Goal: Task Accomplishment & Management: Manage account settings

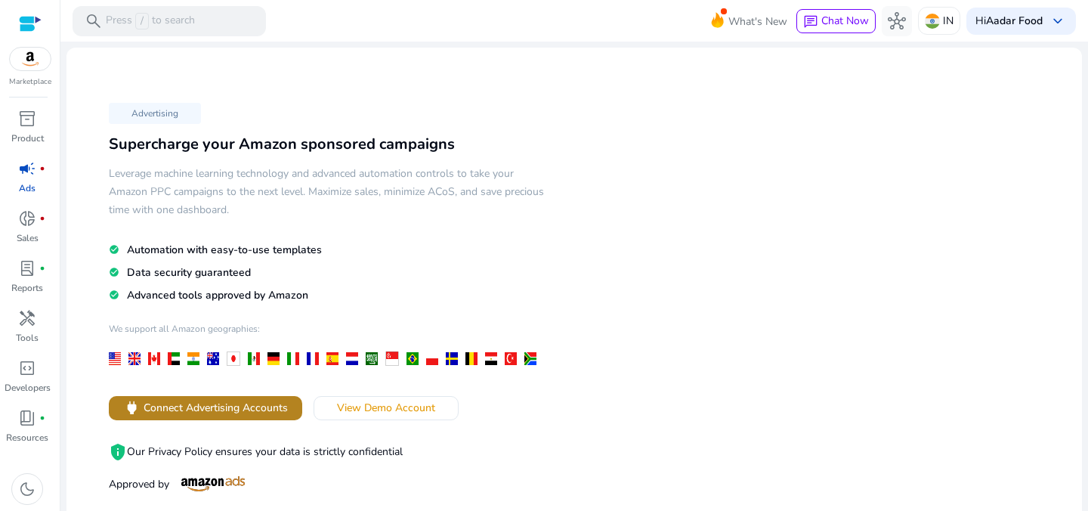
click at [270, 407] on span "Connect Advertising Accounts" at bounding box center [216, 408] width 144 height 16
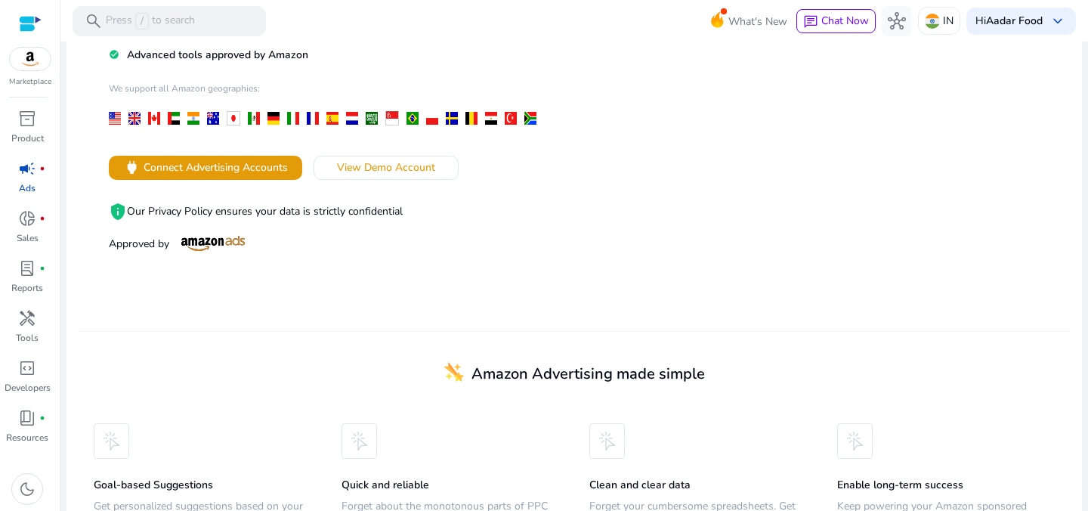
scroll to position [331, 0]
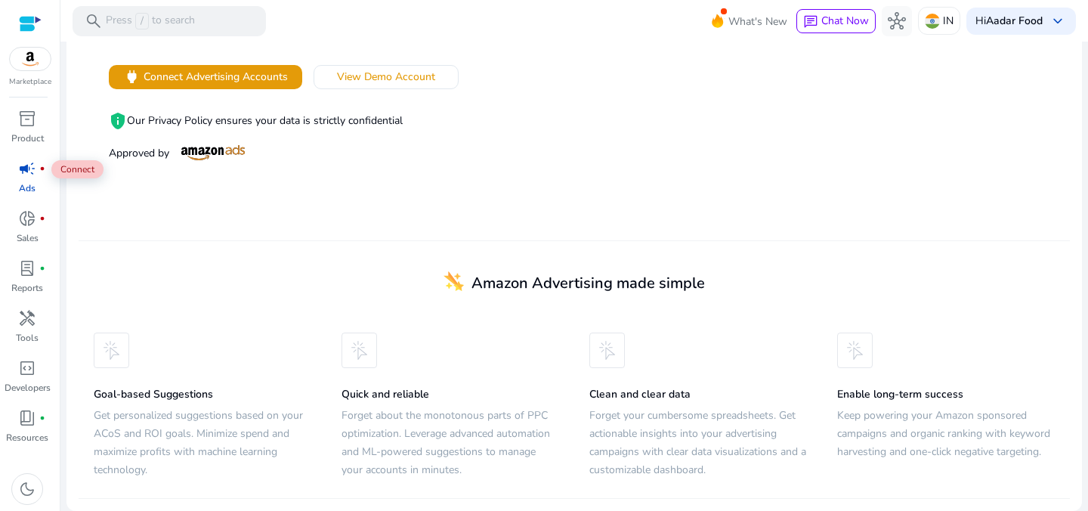
click at [23, 172] on span "campaign" at bounding box center [27, 168] width 18 height 18
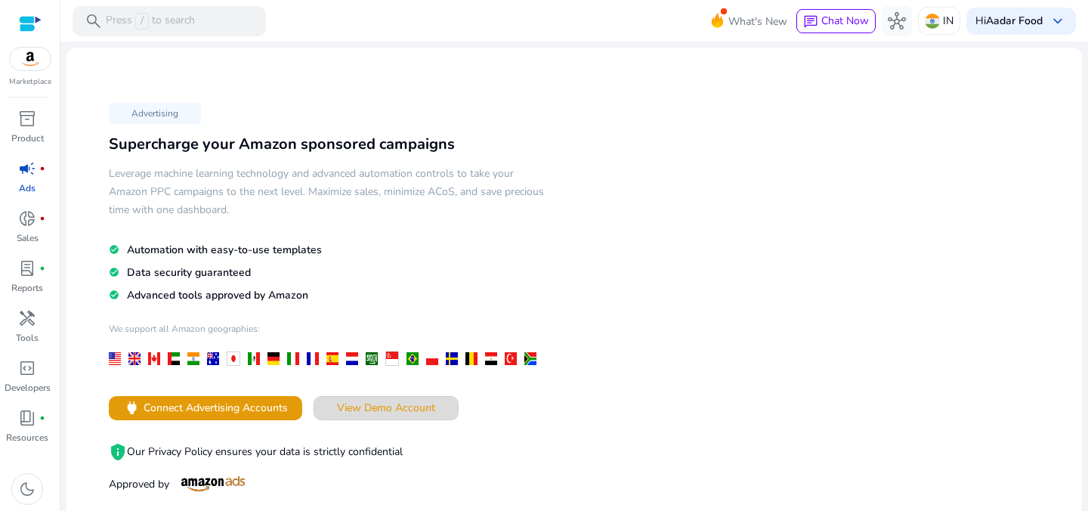
click at [343, 401] on span "View Demo Account" at bounding box center [386, 408] width 98 height 16
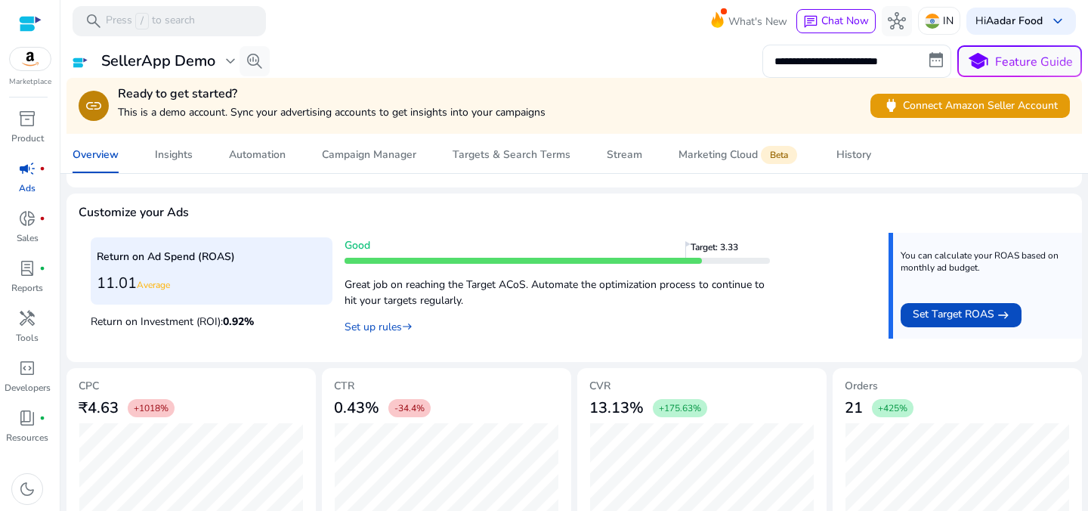
scroll to position [603, 0]
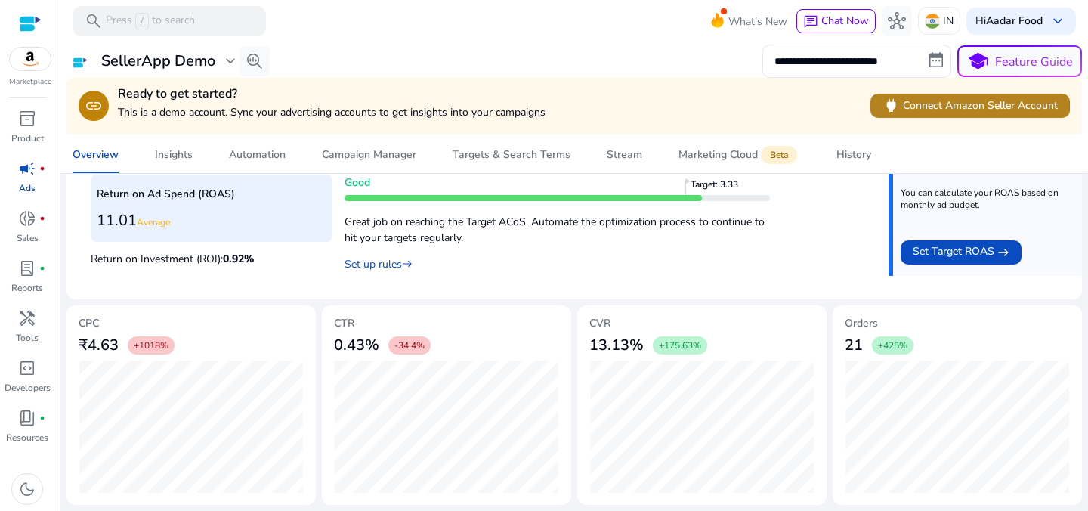
click at [902, 107] on span "power Connect Amazon Seller Account" at bounding box center [970, 105] width 175 height 17
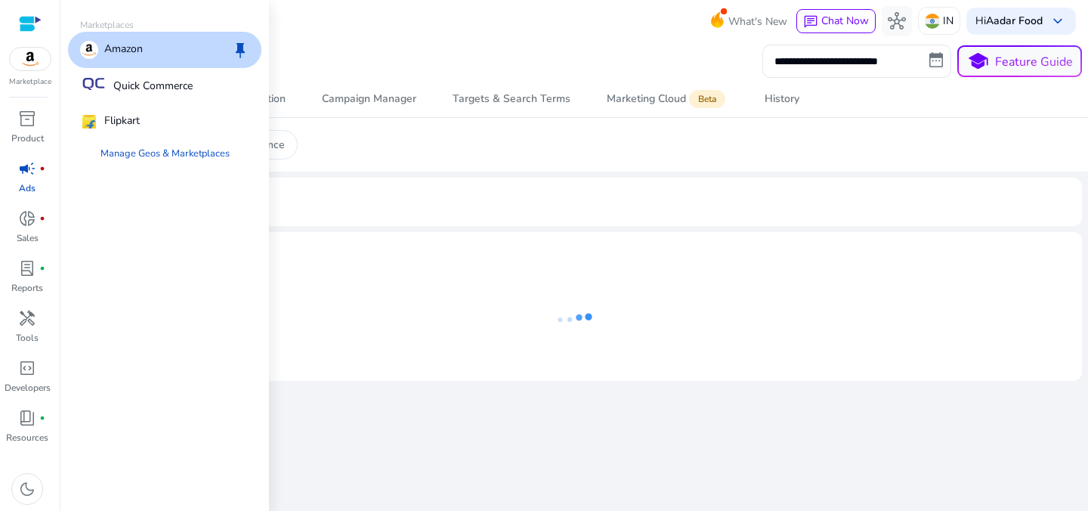
click at [31, 68] on img at bounding box center [30, 59] width 41 height 23
click at [101, 120] on div "Flipkart" at bounding box center [110, 122] width 60 height 18
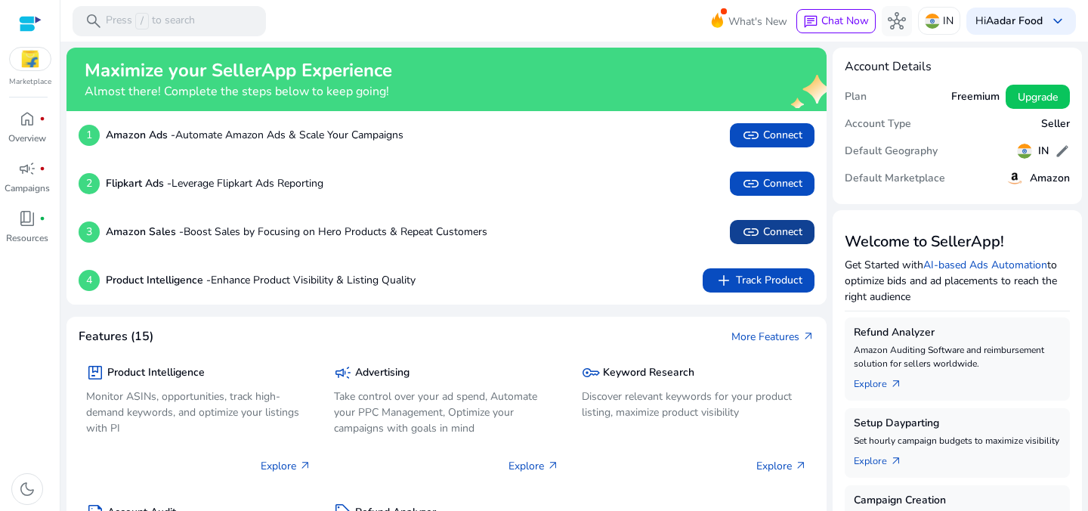
click at [752, 233] on span "link" at bounding box center [751, 232] width 18 height 18
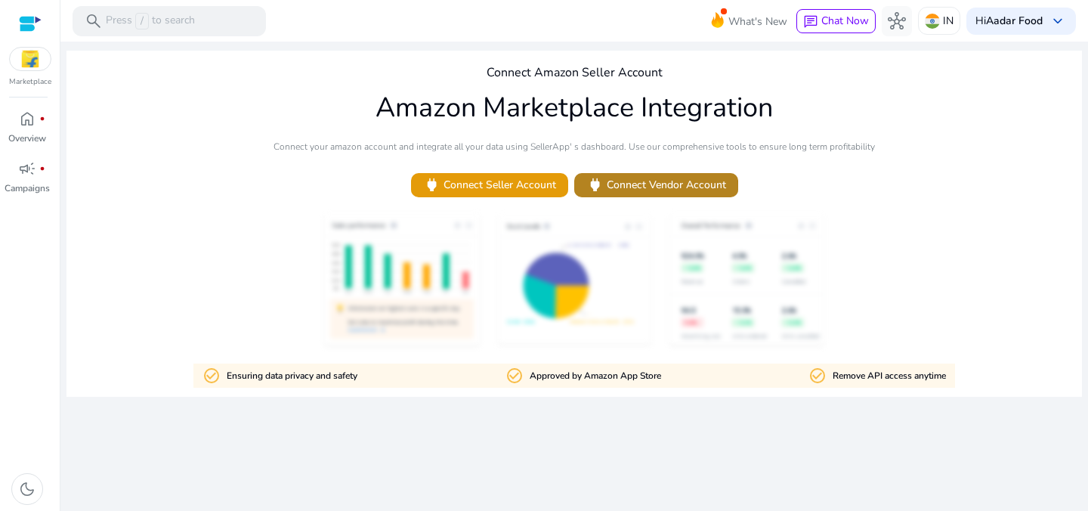
click at [655, 190] on span "power Connect Vendor Account" at bounding box center [656, 184] width 140 height 17
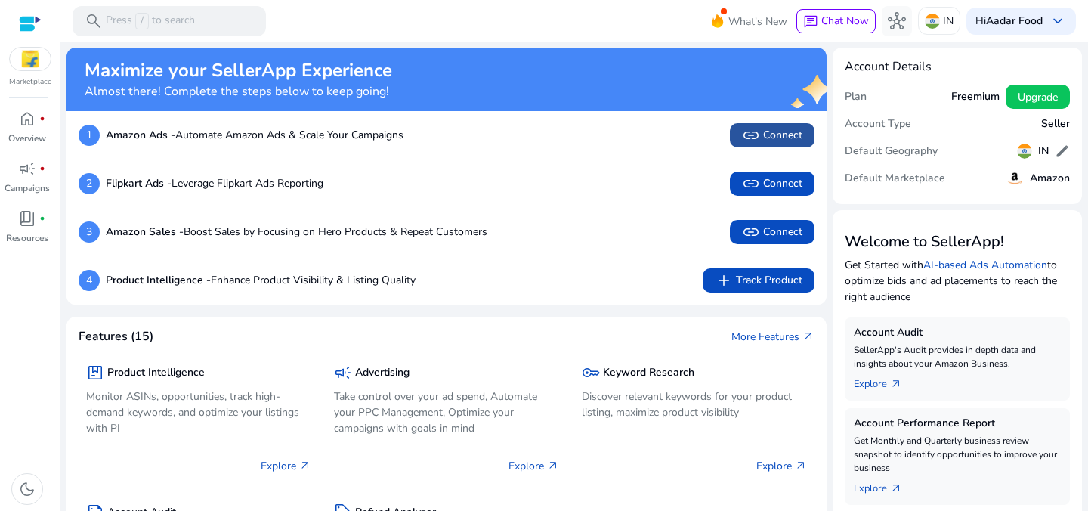
click at [769, 139] on span "link Connect" at bounding box center [772, 135] width 60 height 18
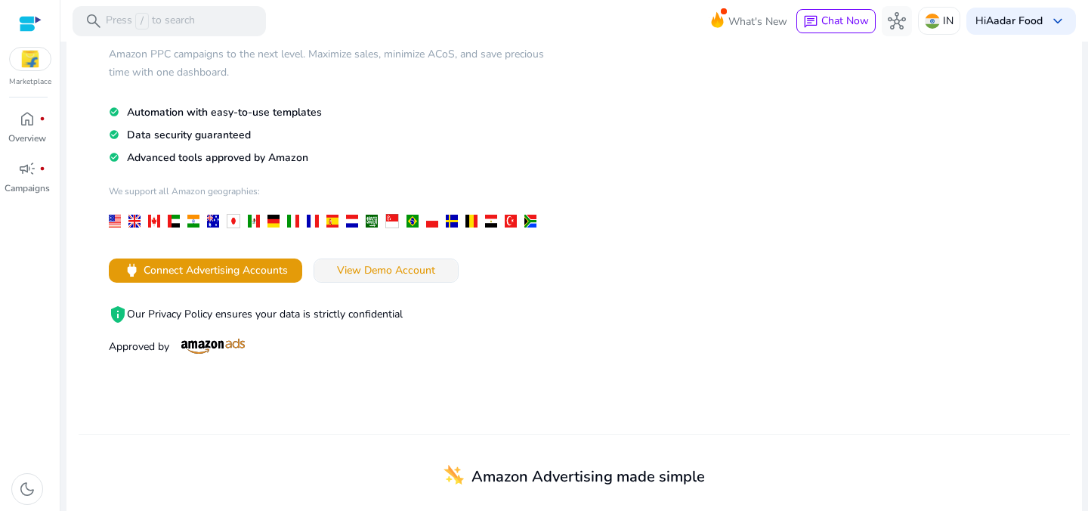
scroll to position [331, 0]
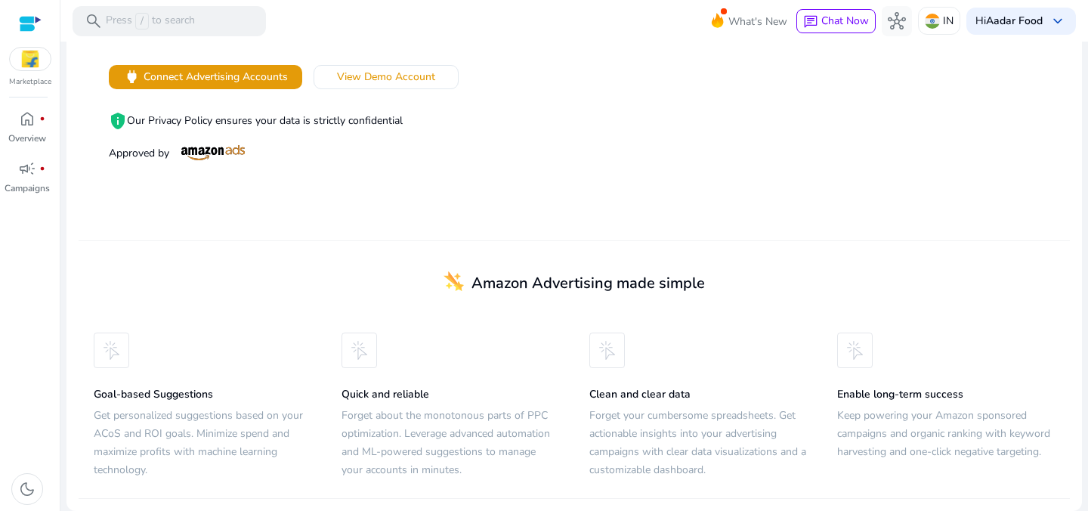
click at [497, 278] on span "Amazon Advertising made simple" at bounding box center [589, 283] width 234 height 20
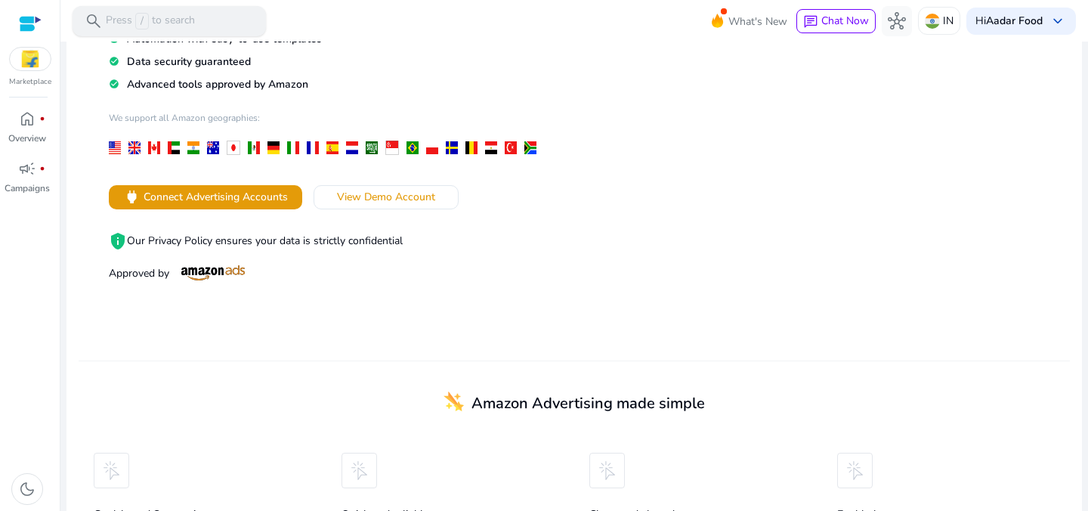
click at [167, 19] on p "Press / to search" at bounding box center [150, 21] width 89 height 17
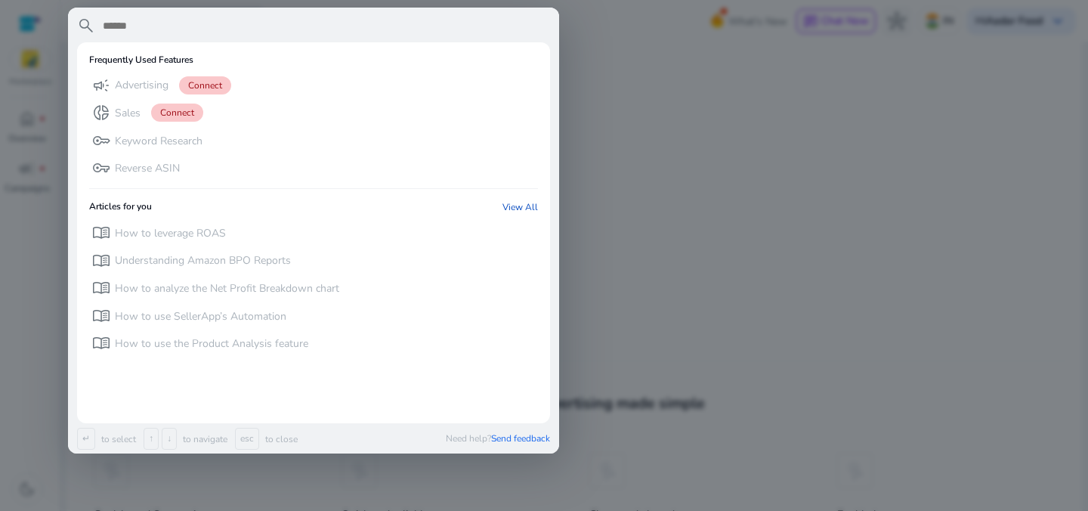
scroll to position [0, 0]
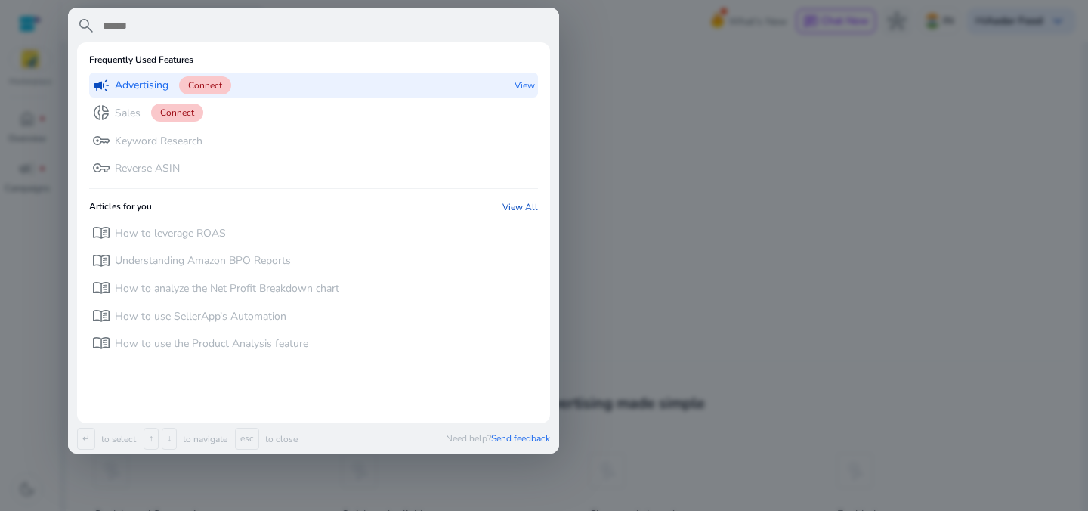
click at [217, 86] on span "Connect" at bounding box center [205, 85] width 52 height 18
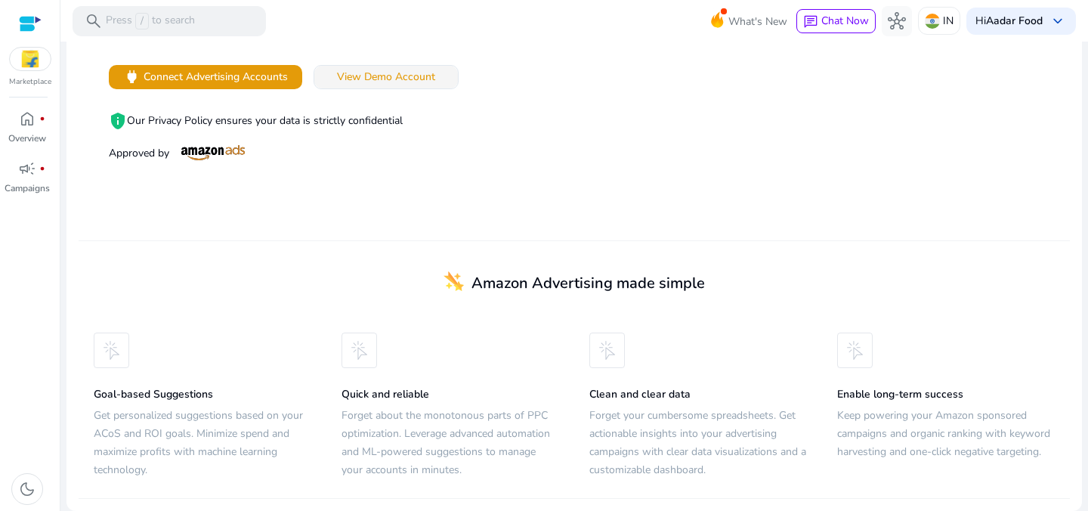
scroll to position [330, 0]
click at [26, 21] on div at bounding box center [30, 23] width 23 height 17
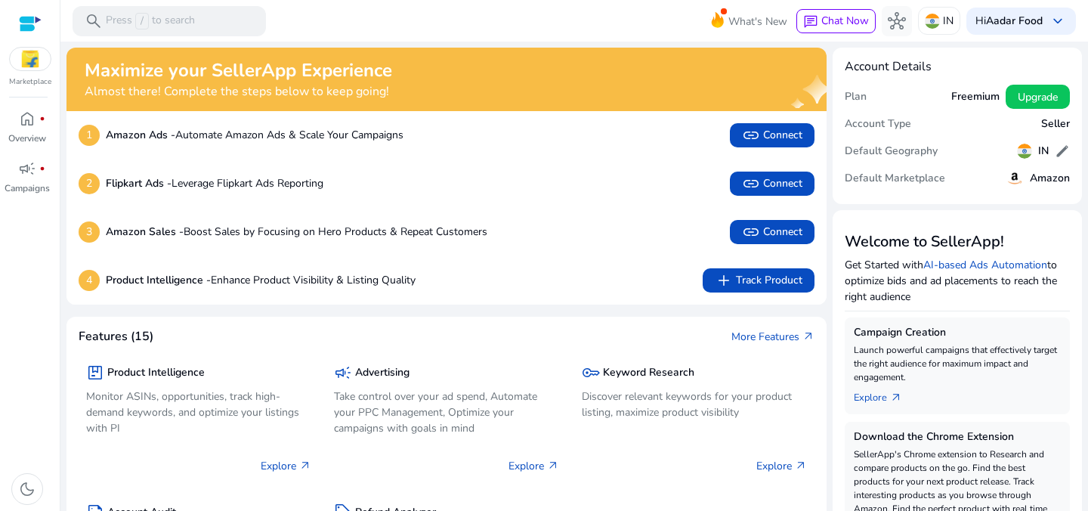
click at [1047, 123] on h5 "Seller" at bounding box center [1055, 124] width 29 height 13
click at [769, 279] on span "add Track Product" at bounding box center [759, 280] width 88 height 18
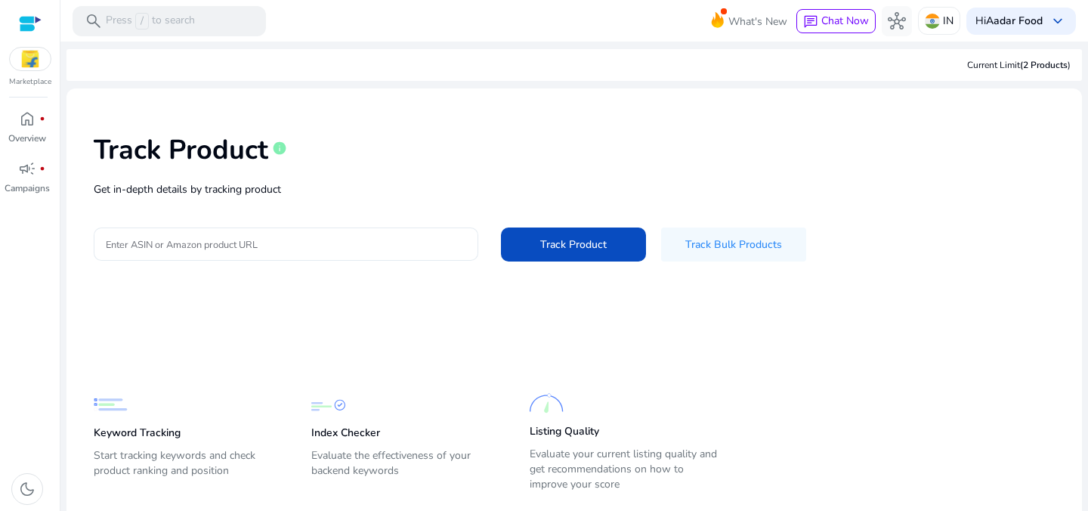
scroll to position [36, 0]
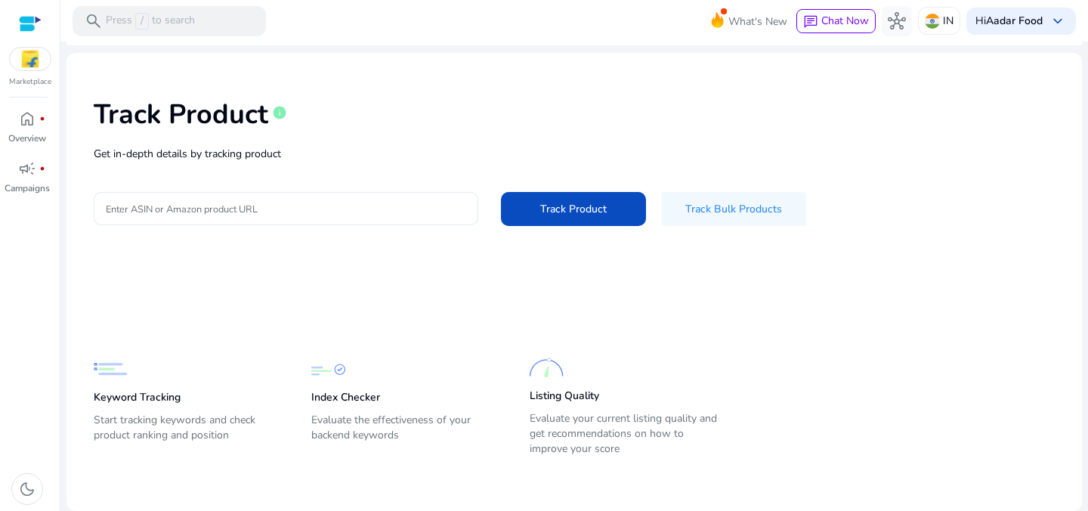
click at [339, 199] on div at bounding box center [286, 208] width 360 height 33
click at [295, 217] on div at bounding box center [286, 208] width 360 height 33
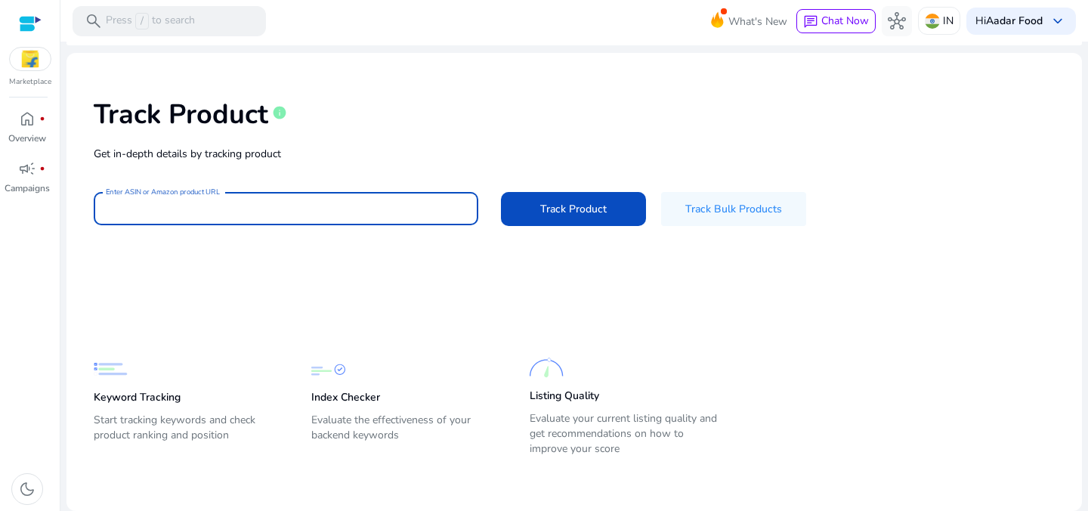
paste input "**********"
type input "**********"
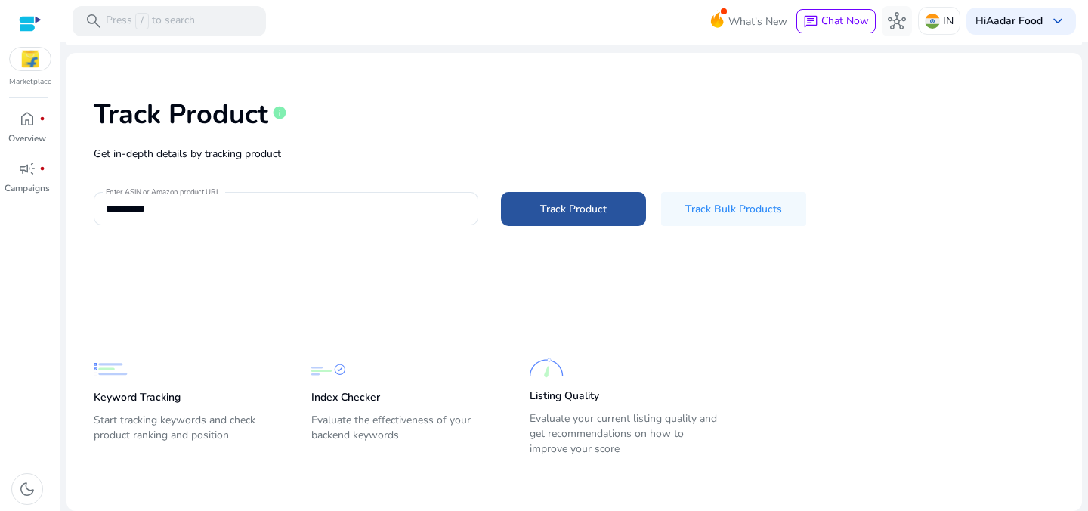
click at [557, 214] on span "Track Product" at bounding box center [573, 209] width 67 height 16
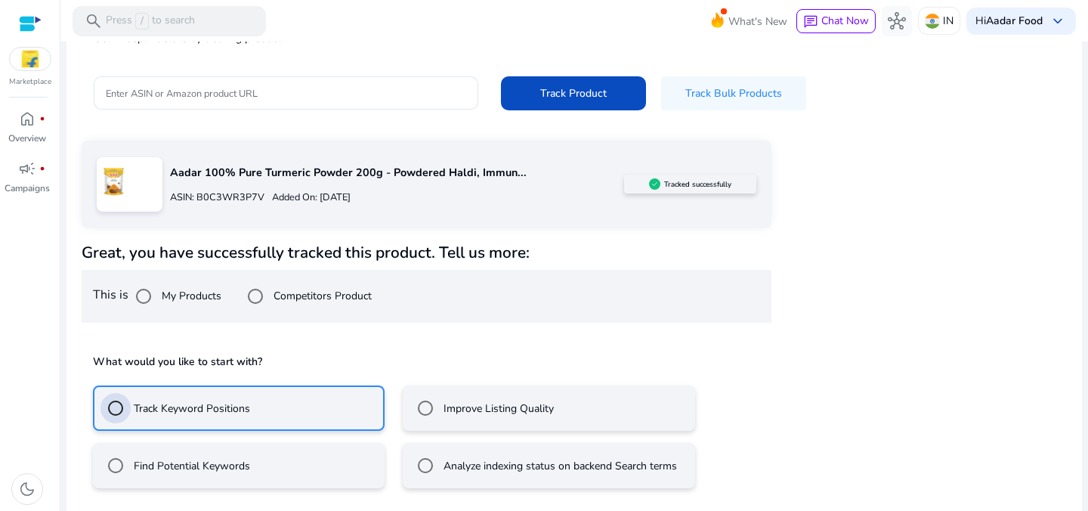
scroll to position [218, 0]
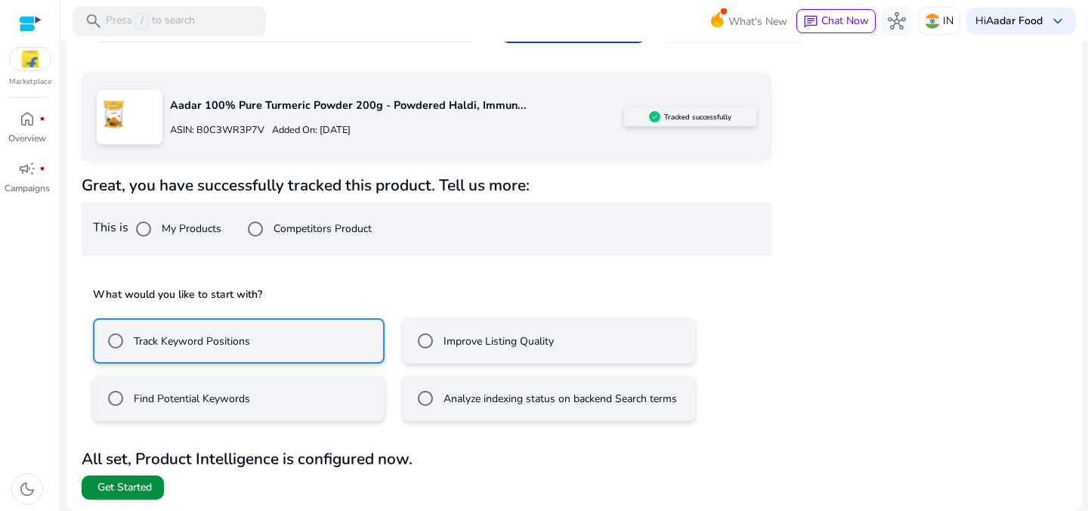
click at [128, 489] on span "Get Started" at bounding box center [124, 487] width 54 height 15
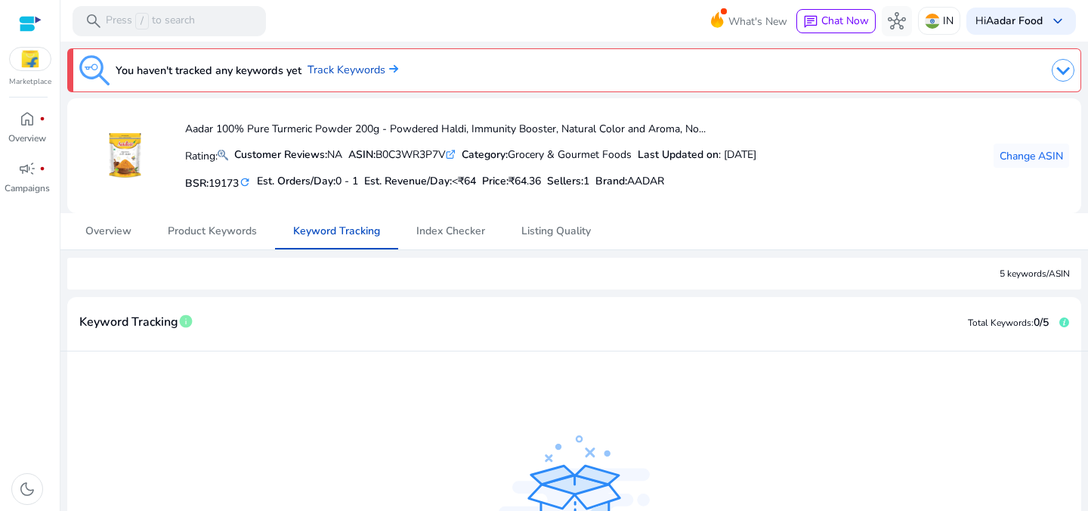
scroll to position [190, 0]
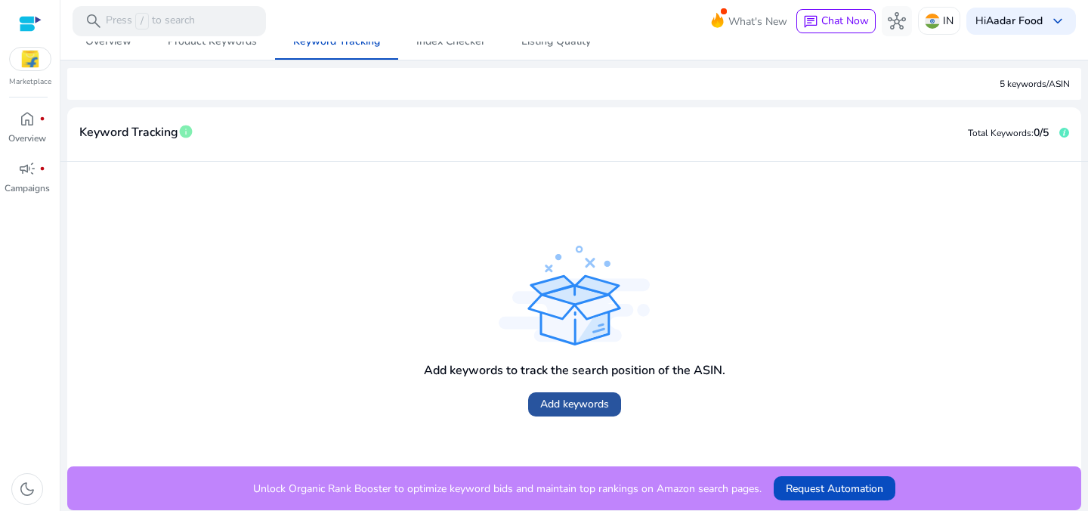
click at [552, 398] on span "Add keywords" at bounding box center [574, 404] width 69 height 16
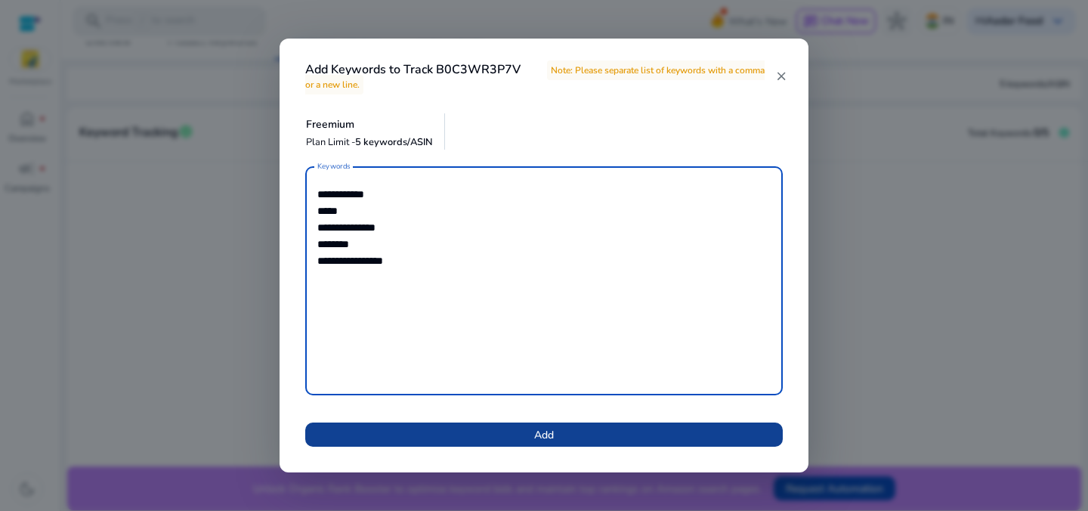
type textarea "**********"
click at [551, 427] on span "Add" at bounding box center [544, 435] width 20 height 16
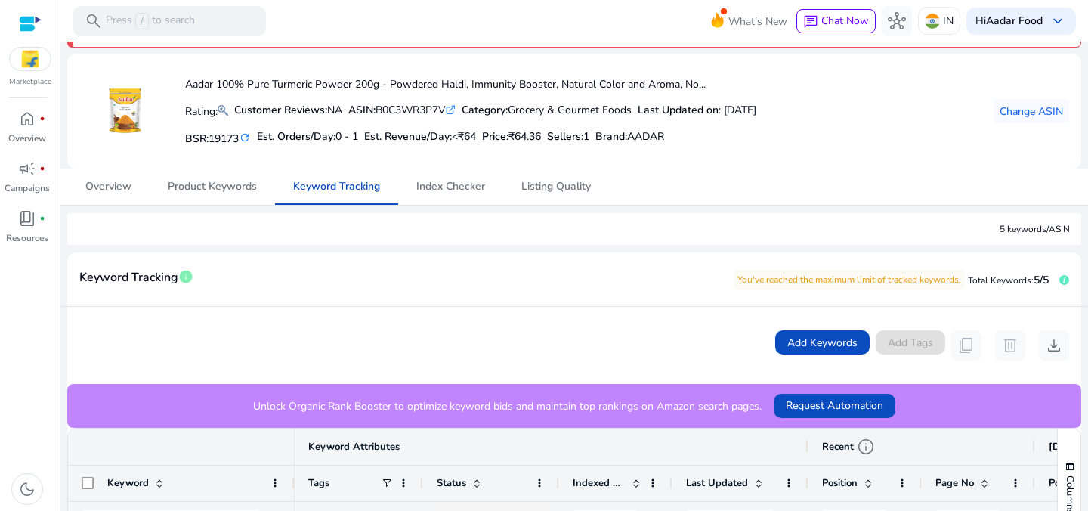
scroll to position [44, 0]
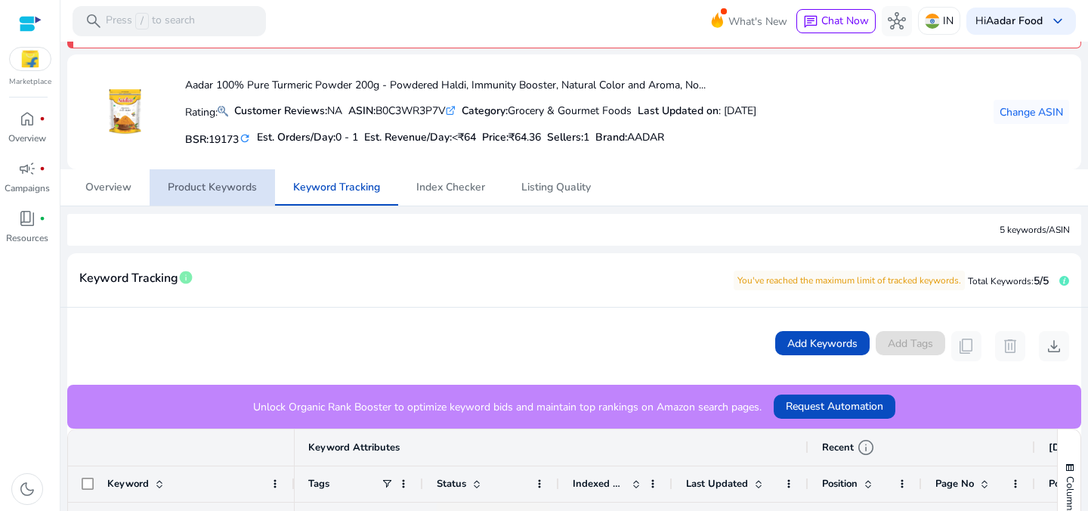
click at [230, 191] on span "Product Keywords" at bounding box center [212, 187] width 89 height 11
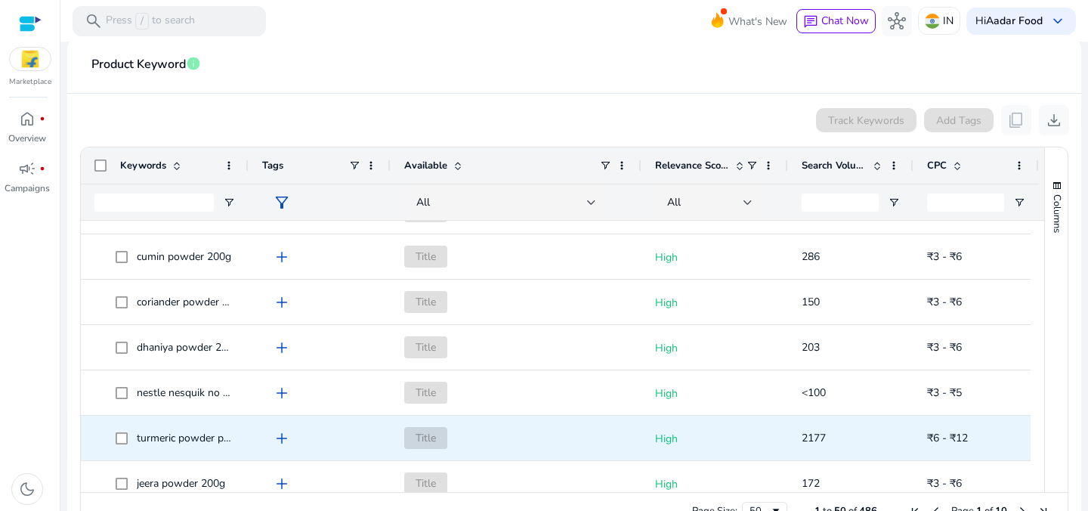
click at [221, 438] on span "turmeric powder pantry" at bounding box center [192, 438] width 111 height 14
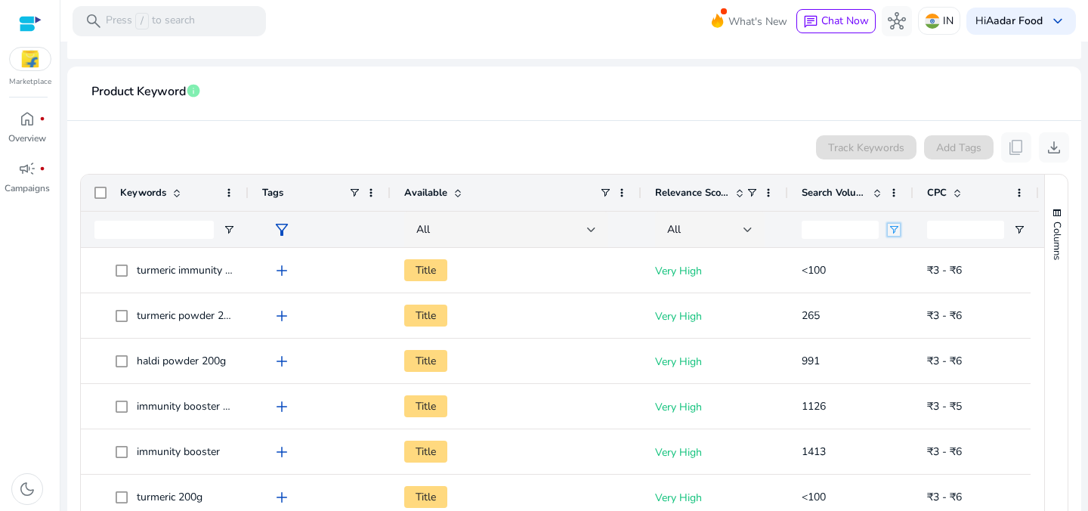
click at [895, 231] on span "Open Filter Menu" at bounding box center [894, 230] width 12 height 12
click at [932, 260] on div "Equals" at bounding box center [948, 257] width 92 height 11
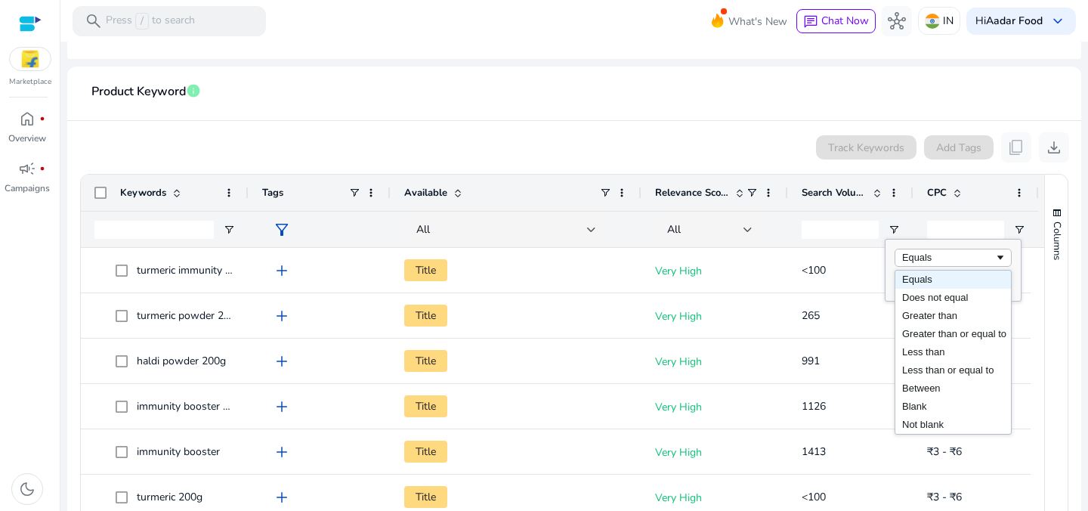
click at [870, 206] on div "Search Volume" at bounding box center [843, 192] width 82 height 29
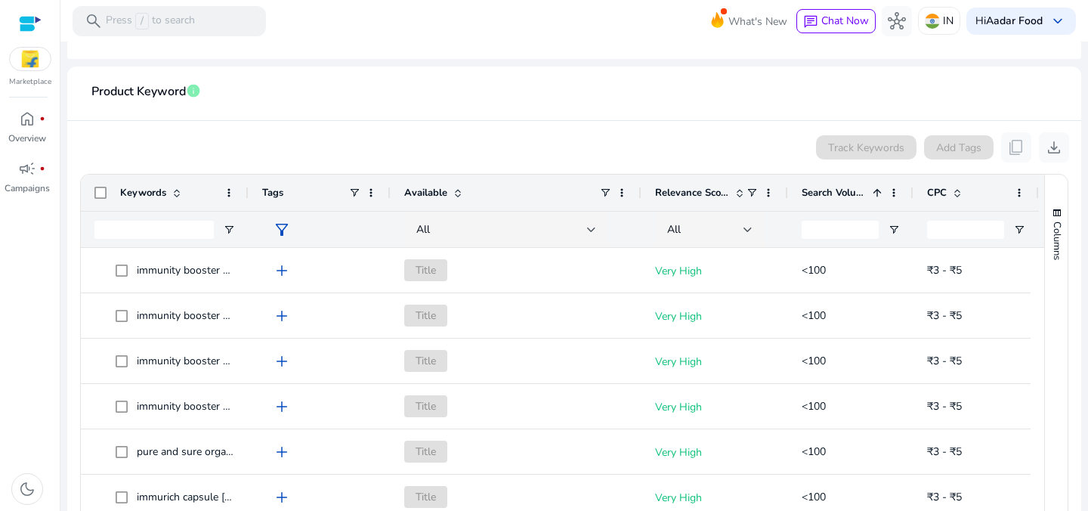
click at [876, 194] on span at bounding box center [877, 193] width 12 height 12
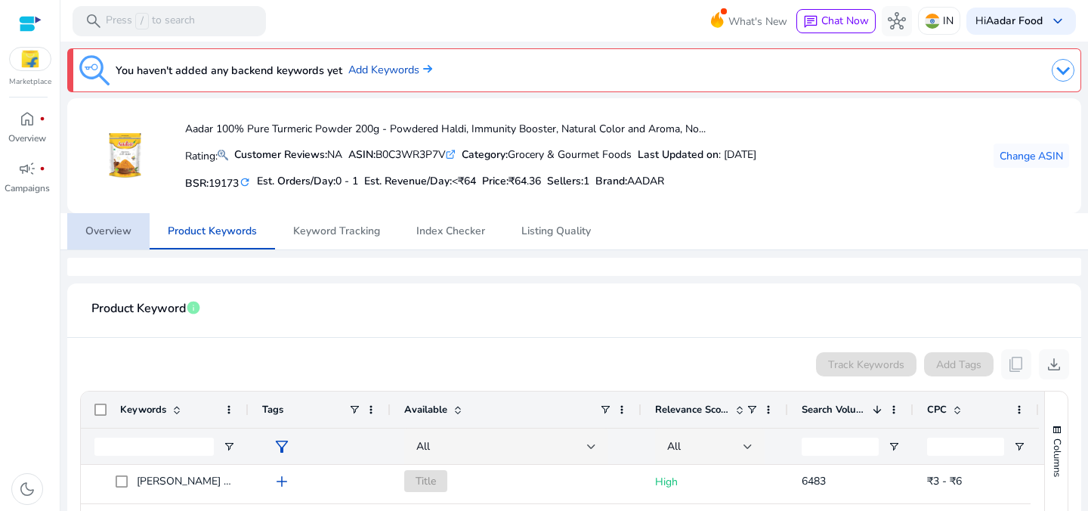
click at [108, 234] on span "Overview" at bounding box center [108, 231] width 46 height 11
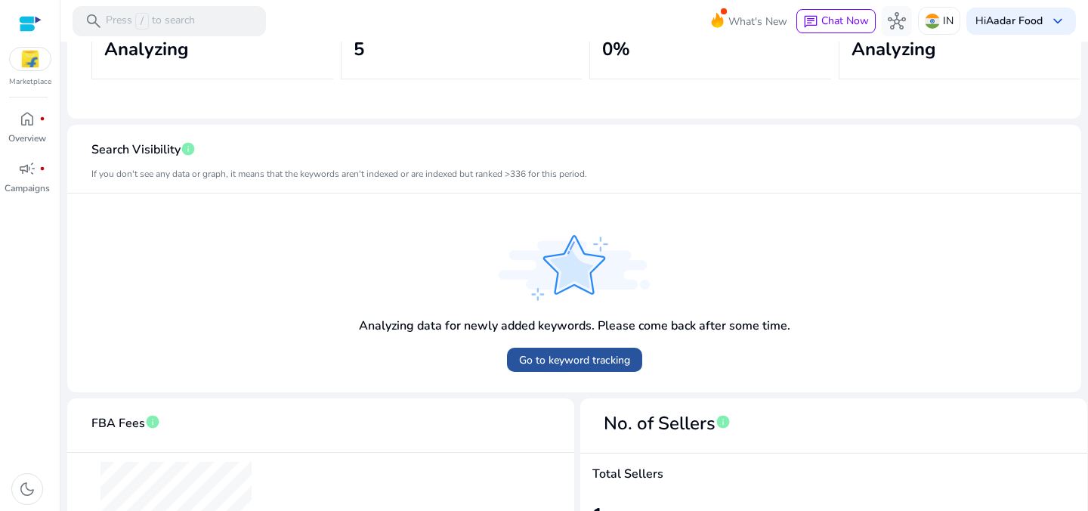
click at [589, 365] on span "Go to keyword tracking" at bounding box center [574, 360] width 111 height 16
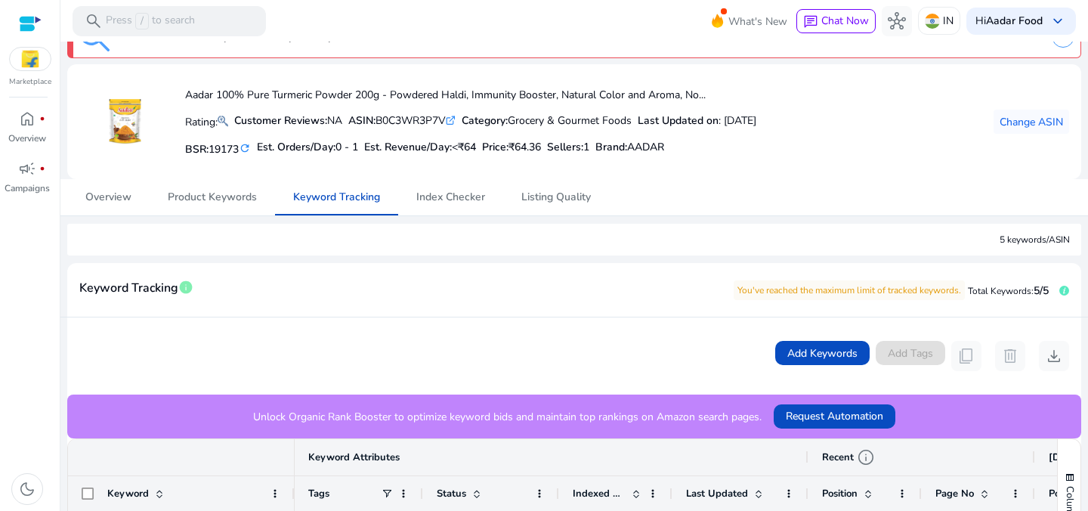
scroll to position [32, 0]
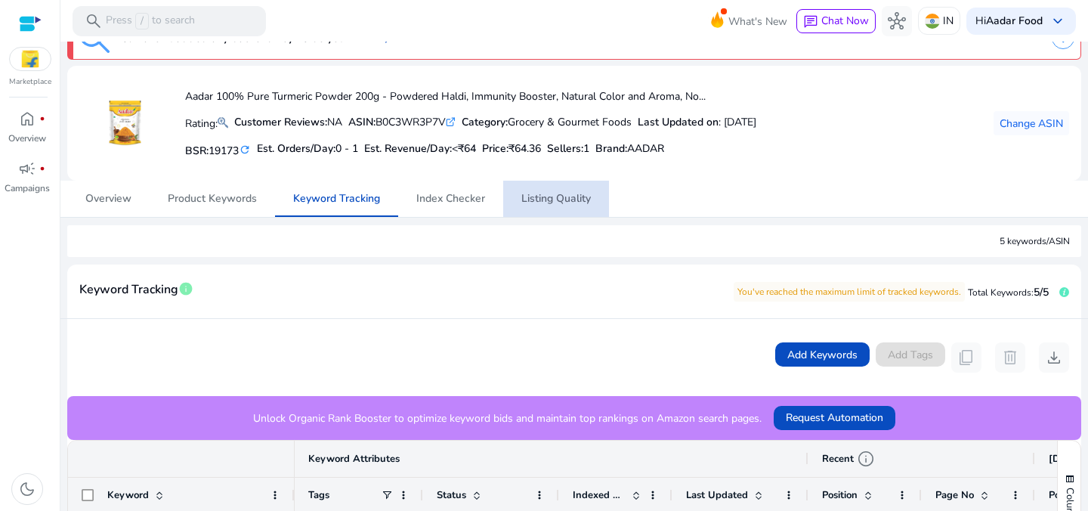
click at [561, 200] on span "Listing Quality" at bounding box center [556, 198] width 70 height 11
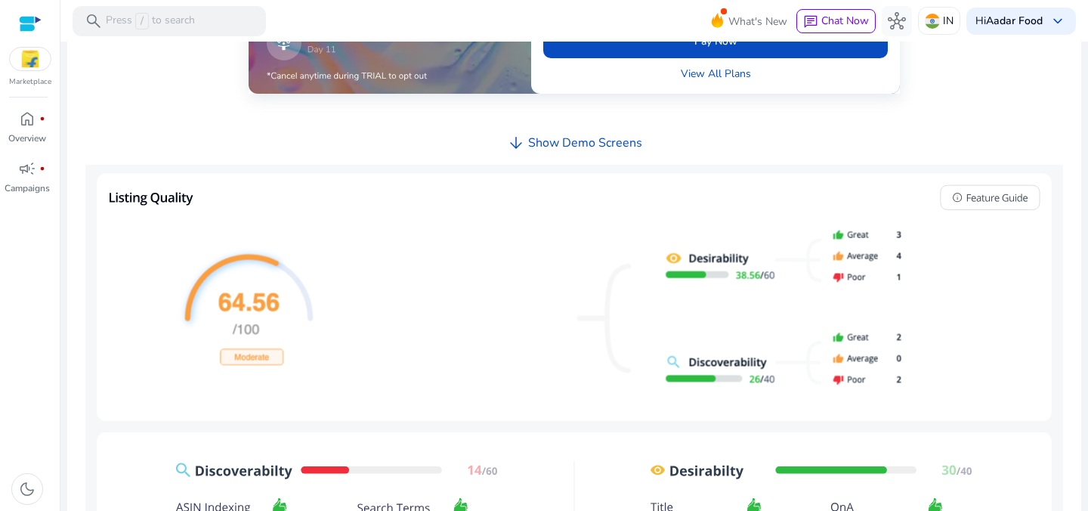
scroll to position [318, 0]
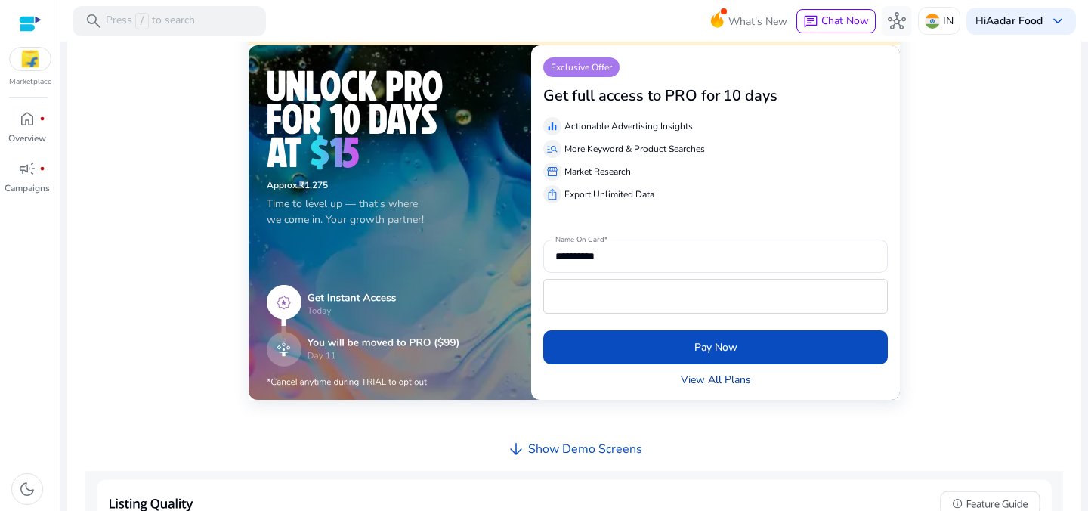
click at [685, 383] on link "View All Plans" at bounding box center [716, 380] width 70 height 16
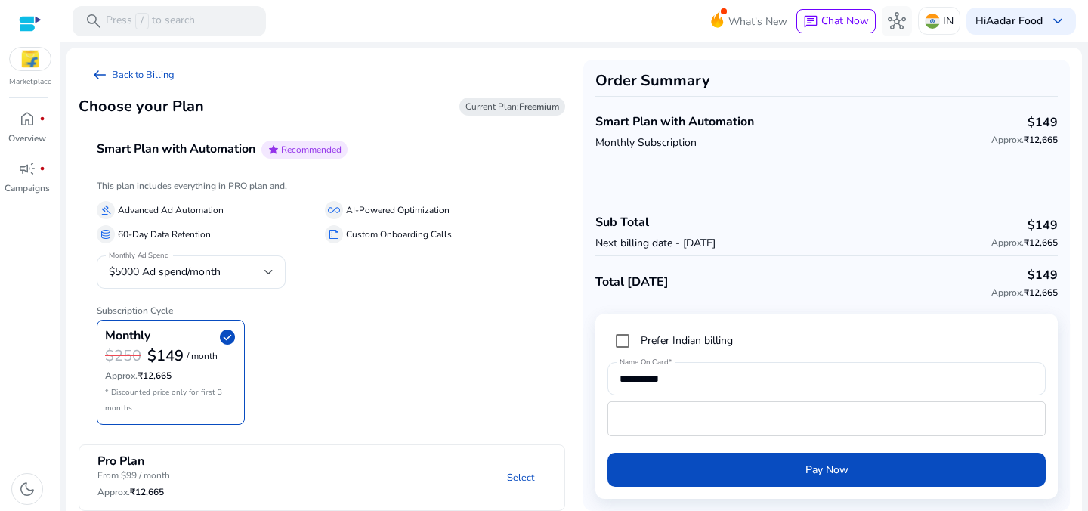
scroll to position [12, 0]
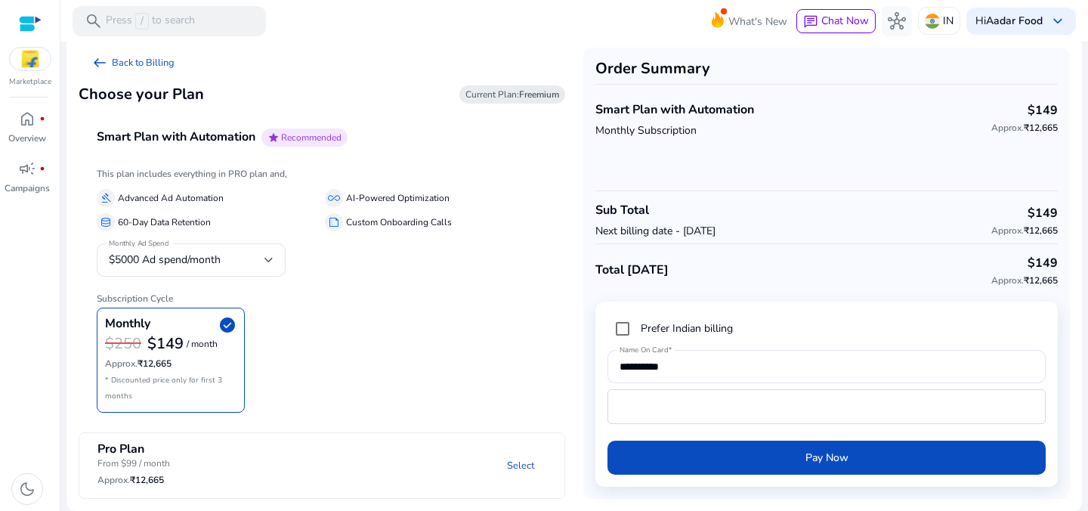
click at [417, 459] on mat-panel-description "Select" at bounding box center [409, 465] width 309 height 47
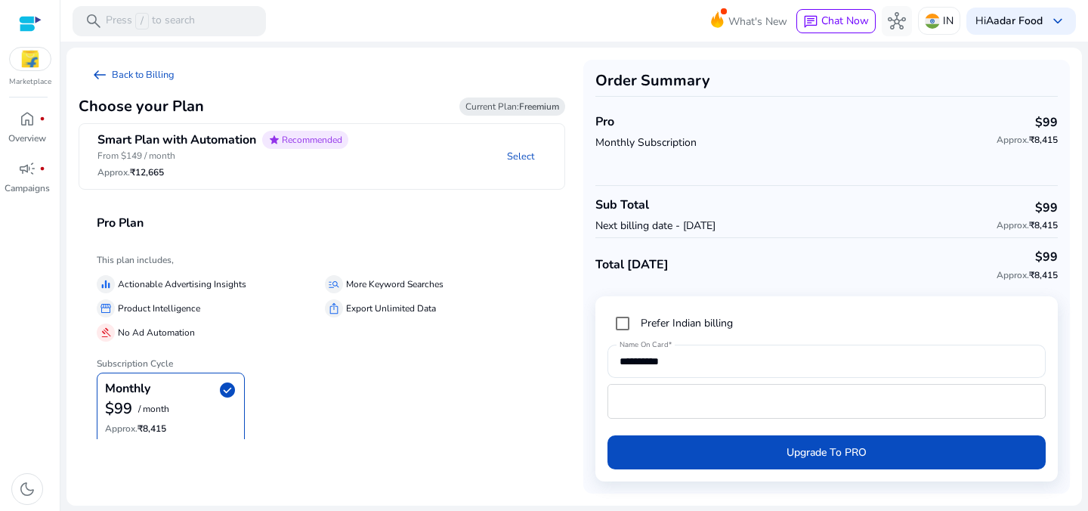
scroll to position [0, 0]
click at [97, 72] on span "arrow_left_alt" at bounding box center [100, 75] width 18 height 18
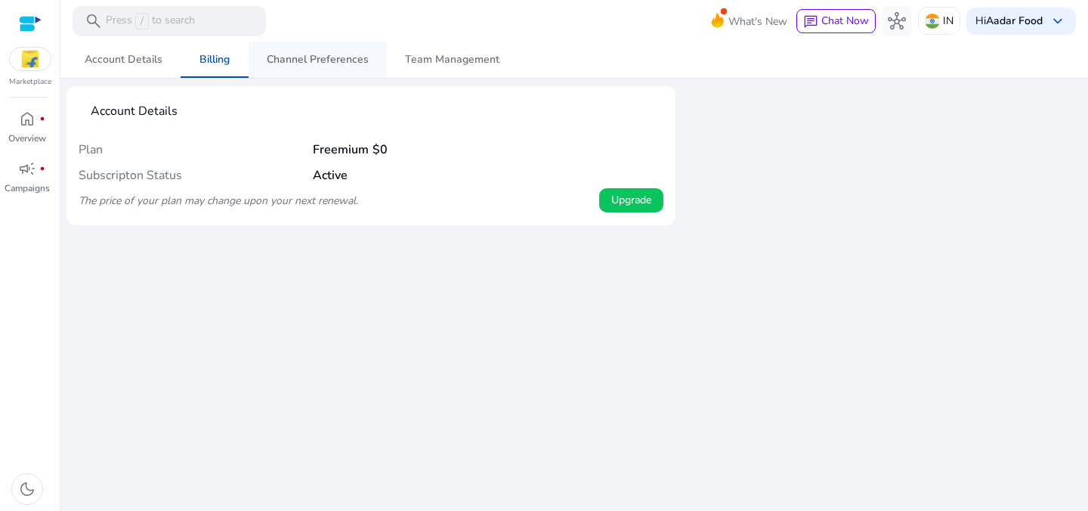
click at [283, 57] on span "Channel Preferences" at bounding box center [318, 59] width 102 height 11
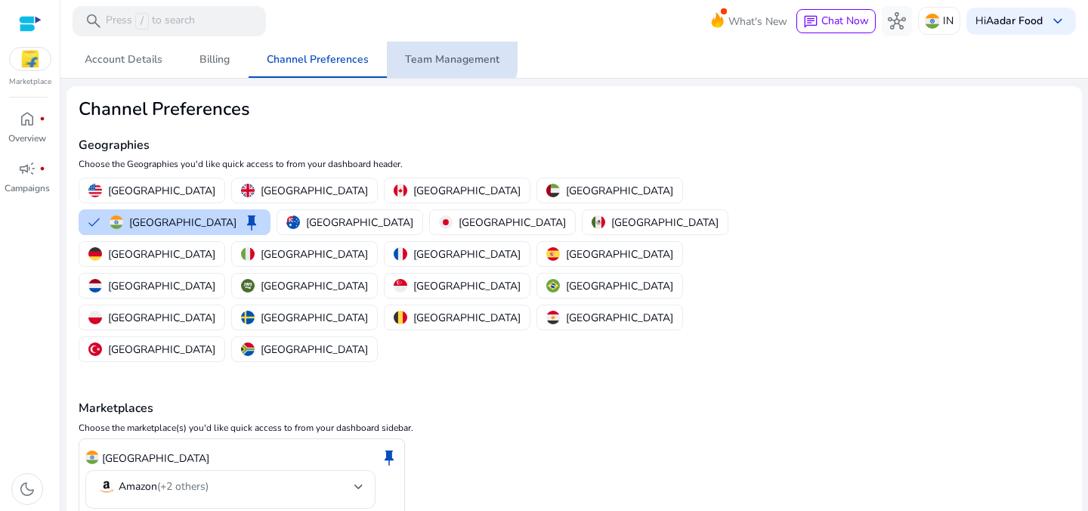
click at [442, 54] on span "Team Management" at bounding box center [452, 59] width 94 height 11
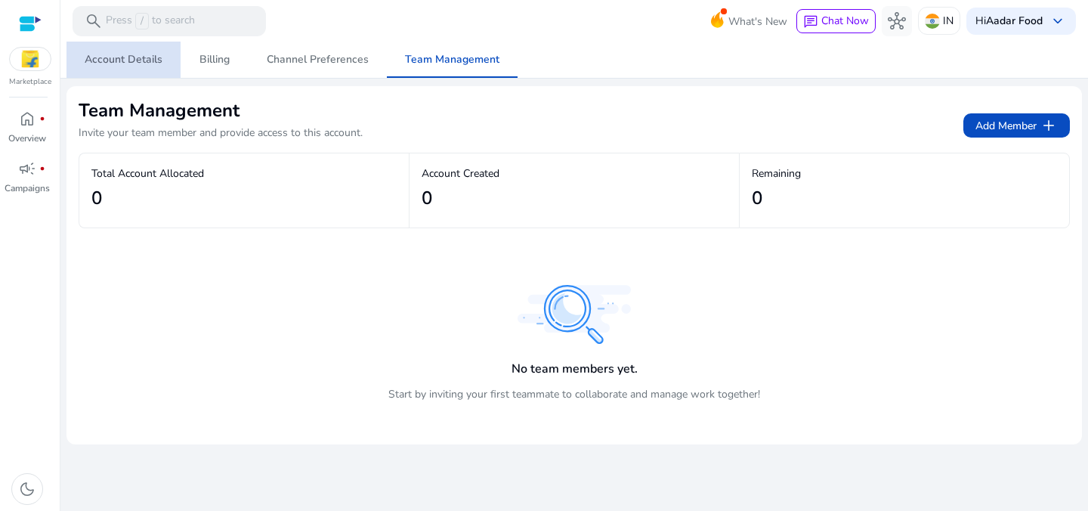
click at [155, 65] on span "Account Details" at bounding box center [124, 59] width 78 height 11
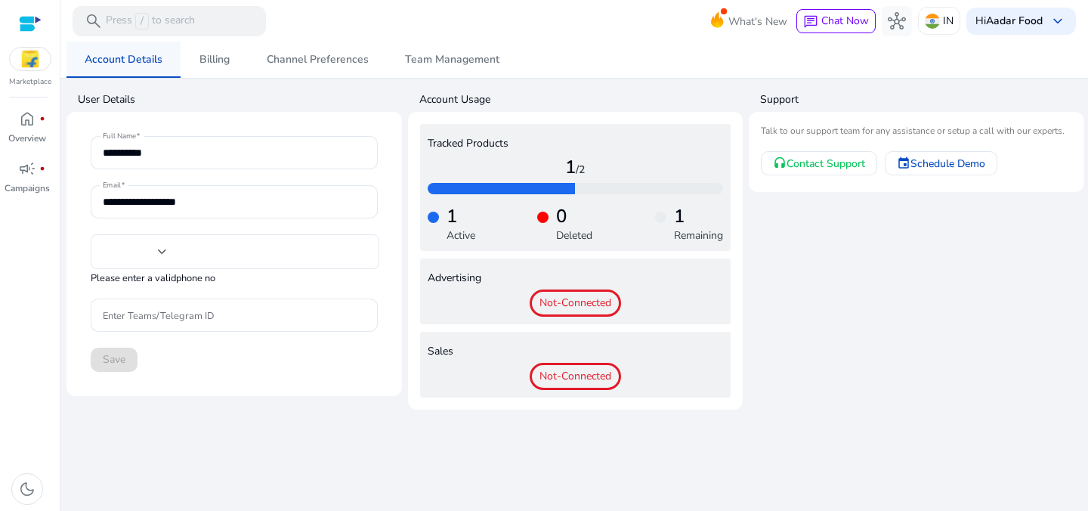
type input "***"
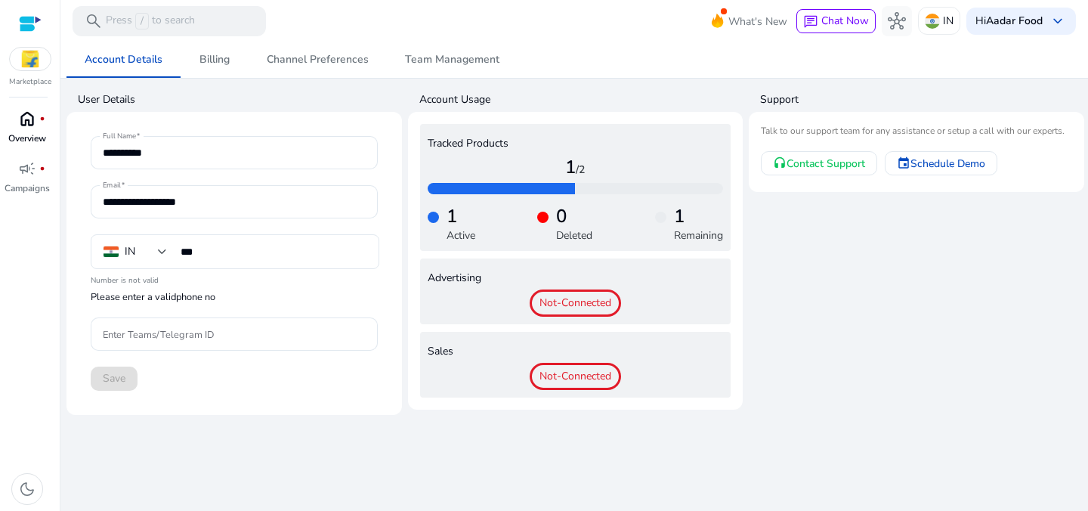
click at [25, 120] on span "home" at bounding box center [27, 119] width 18 height 18
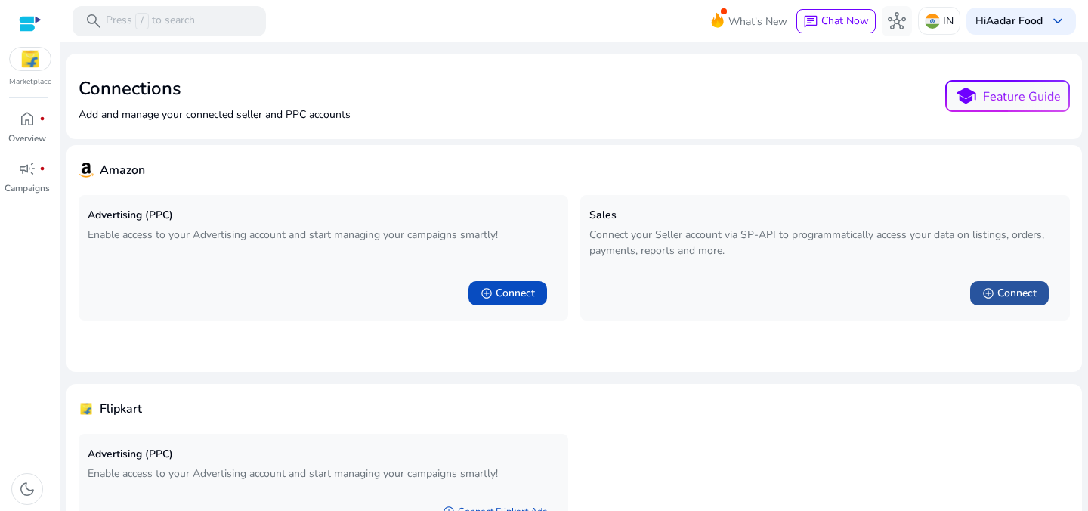
click at [998, 294] on span "Connect" at bounding box center [1017, 293] width 39 height 15
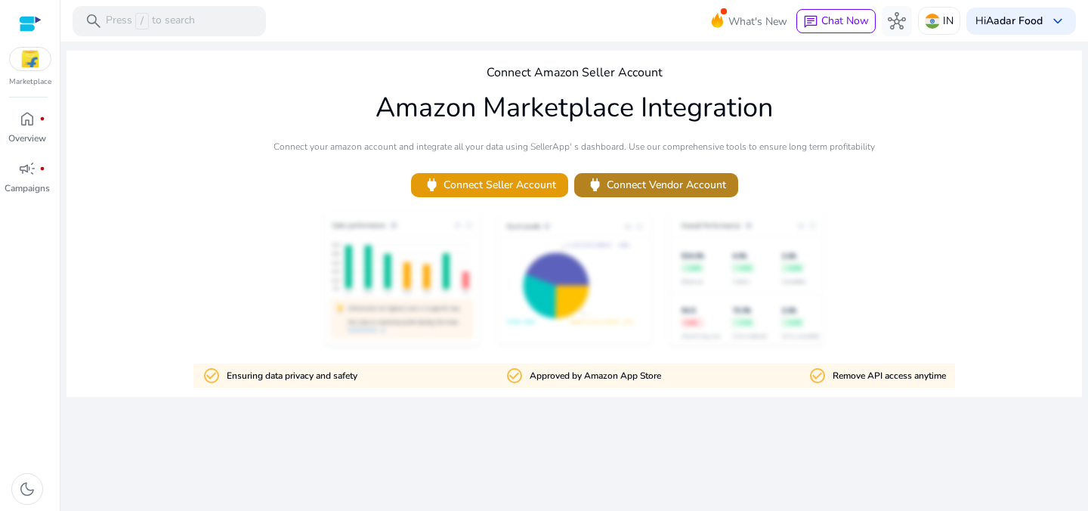
click at [659, 188] on span "power Connect Vendor Account" at bounding box center [656, 184] width 140 height 17
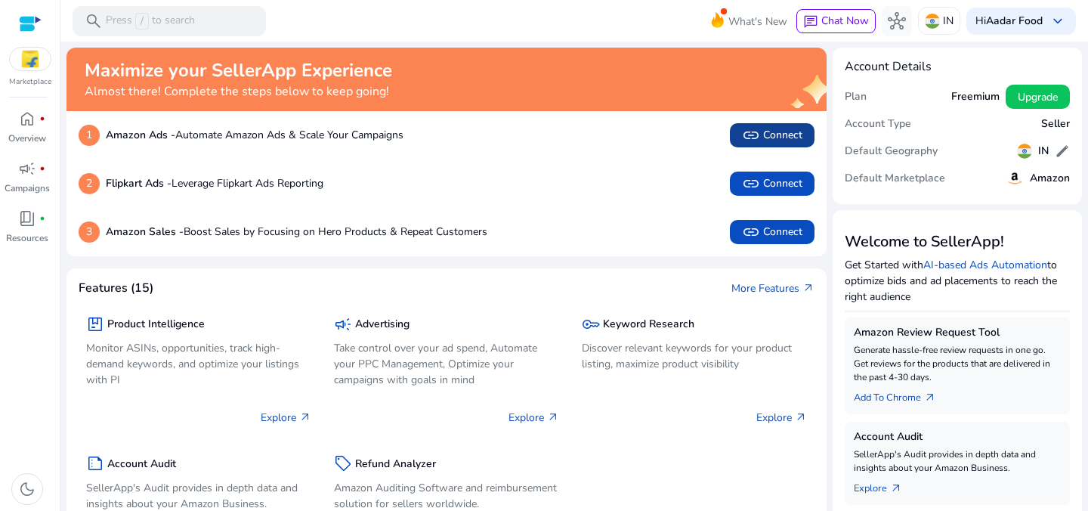
click at [761, 133] on span "link Connect" at bounding box center [772, 135] width 60 height 18
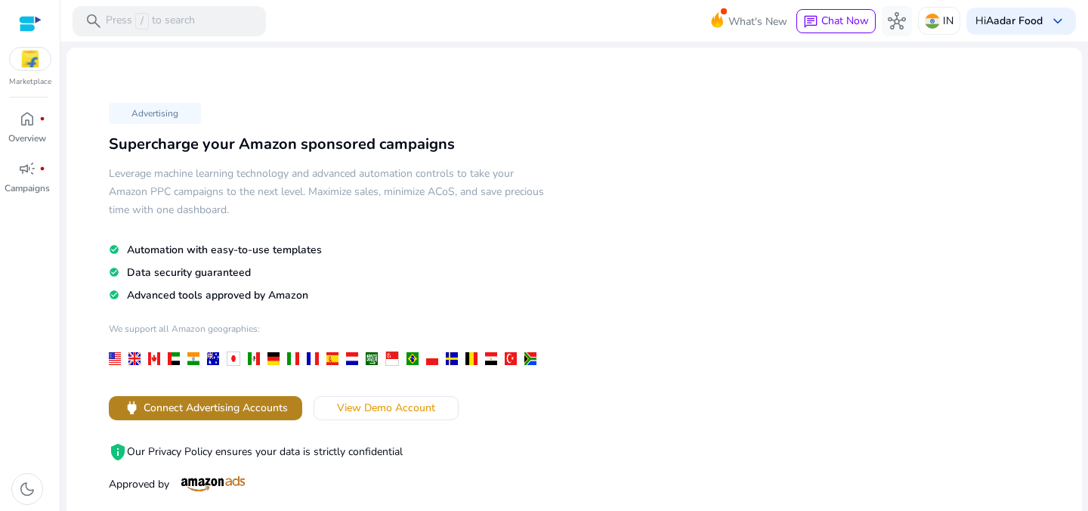
click at [261, 412] on span "Connect Advertising Accounts" at bounding box center [216, 408] width 144 height 16
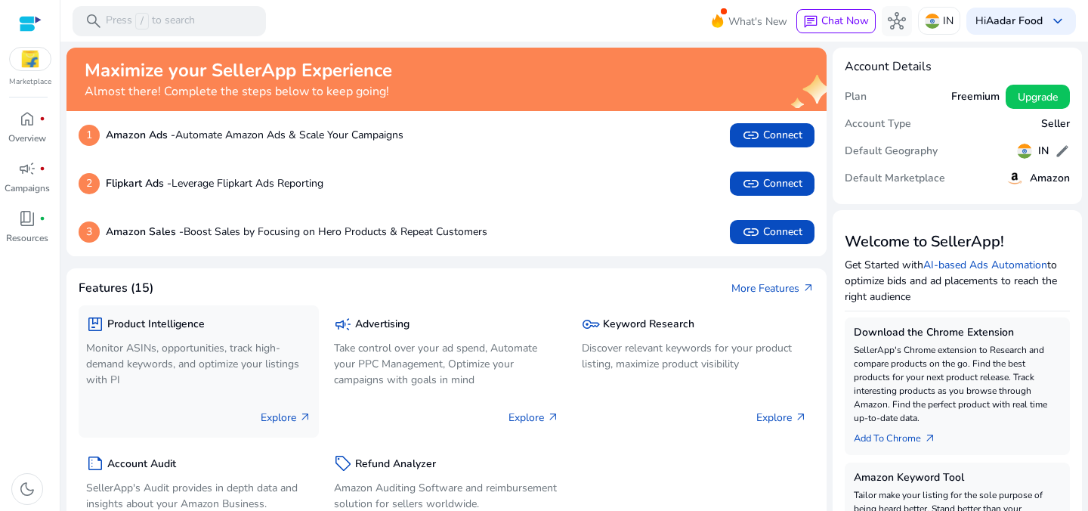
click at [285, 414] on p "Explore arrow_outward" at bounding box center [286, 418] width 51 height 16
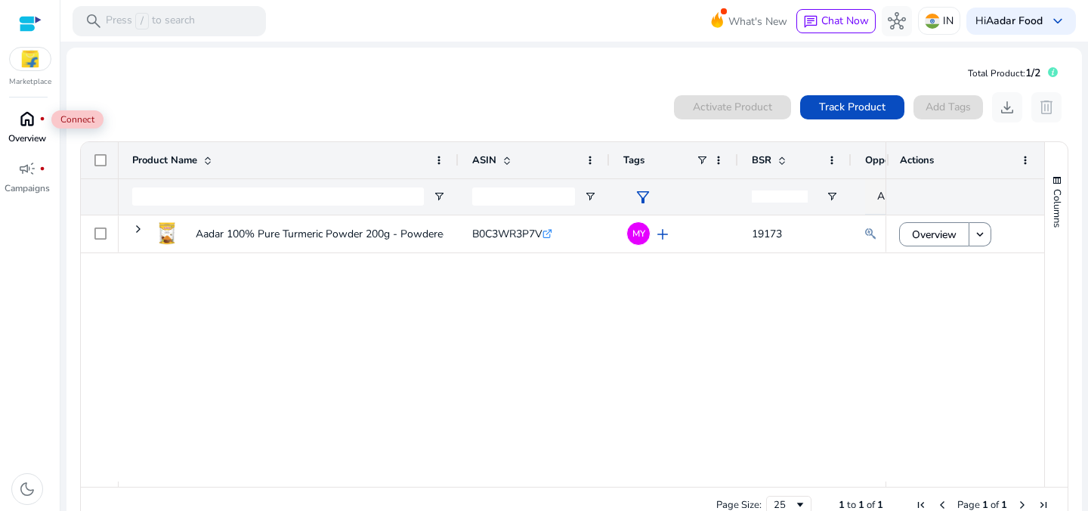
click at [18, 122] on span "home" at bounding box center [27, 119] width 18 height 18
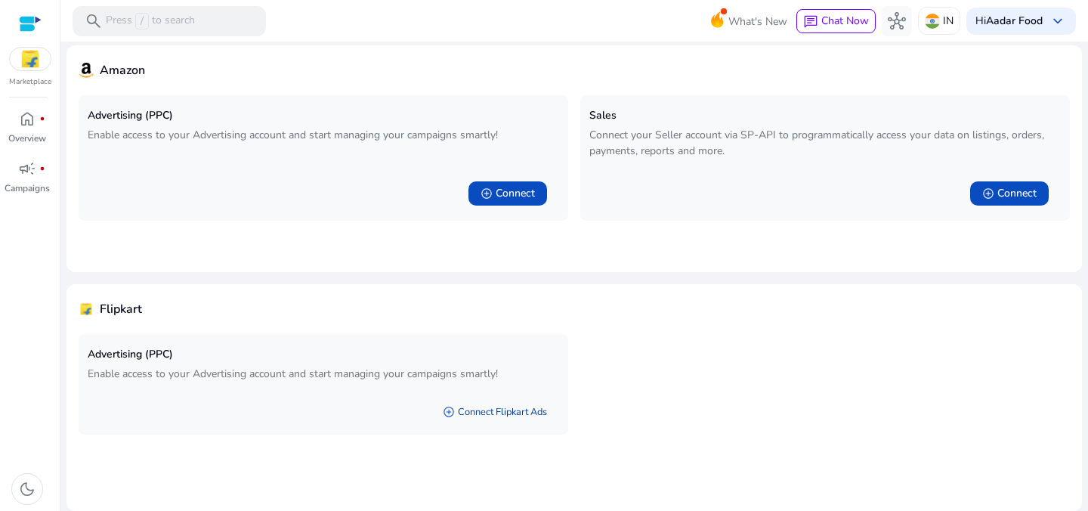
click at [484, 407] on link "add_circle Connect Flipkart Ads" at bounding box center [495, 411] width 128 height 27
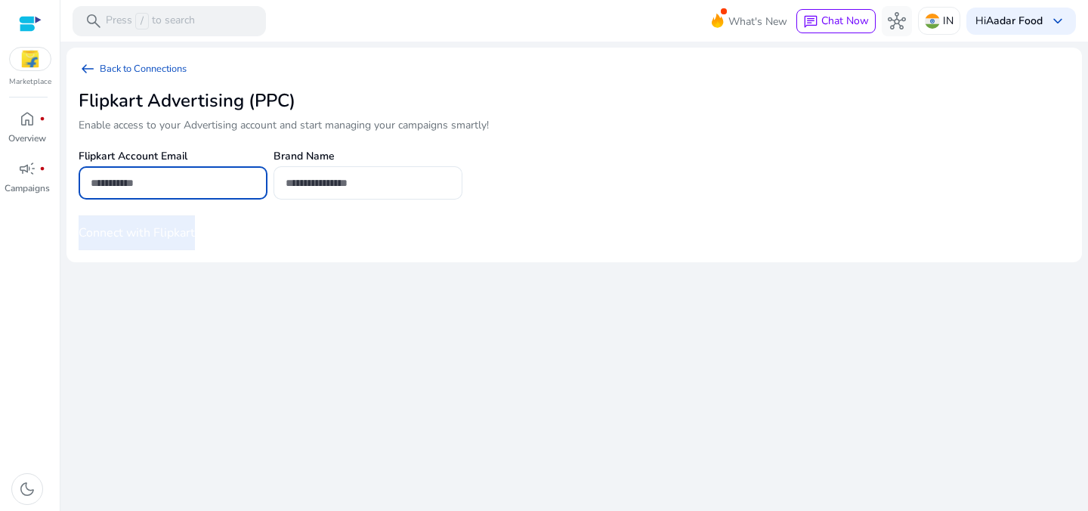
click at [193, 184] on input "email" at bounding box center [173, 183] width 165 height 17
type input "**********"
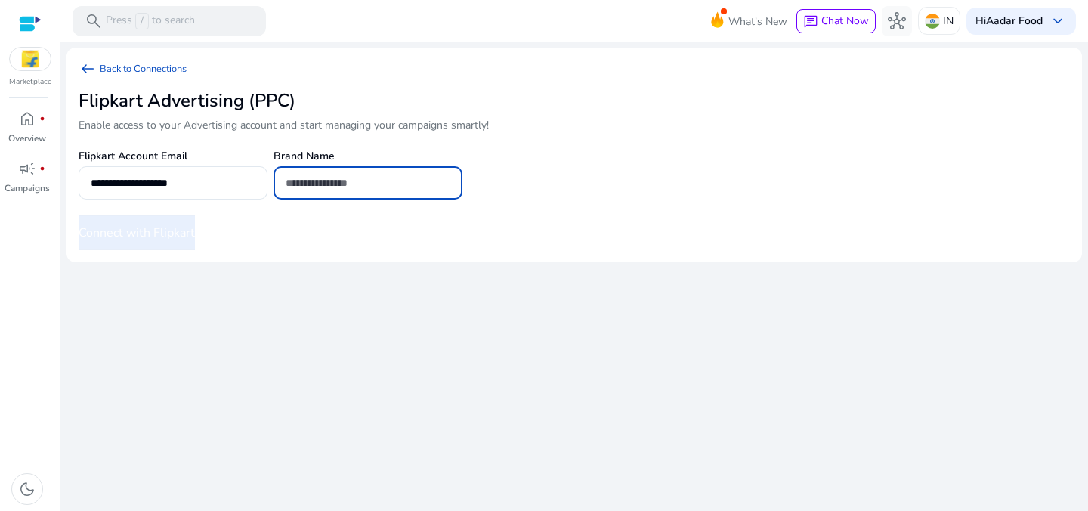
click at [317, 181] on input "text" at bounding box center [368, 183] width 165 height 17
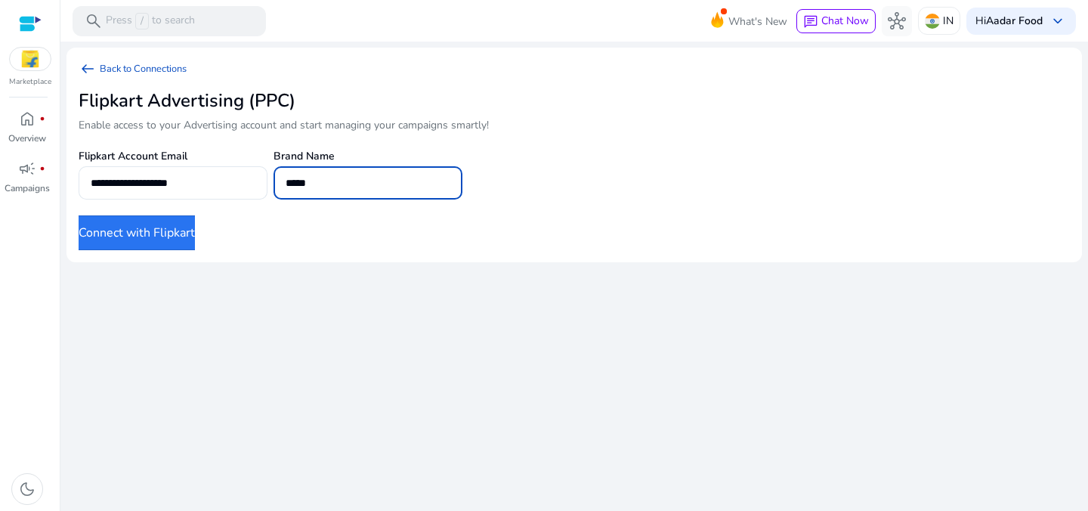
type input "*****"
click at [195, 234] on button "Connect with Flipkart" at bounding box center [137, 232] width 116 height 35
click at [185, 237] on button "Connect with Flipkart" at bounding box center [137, 232] width 116 height 35
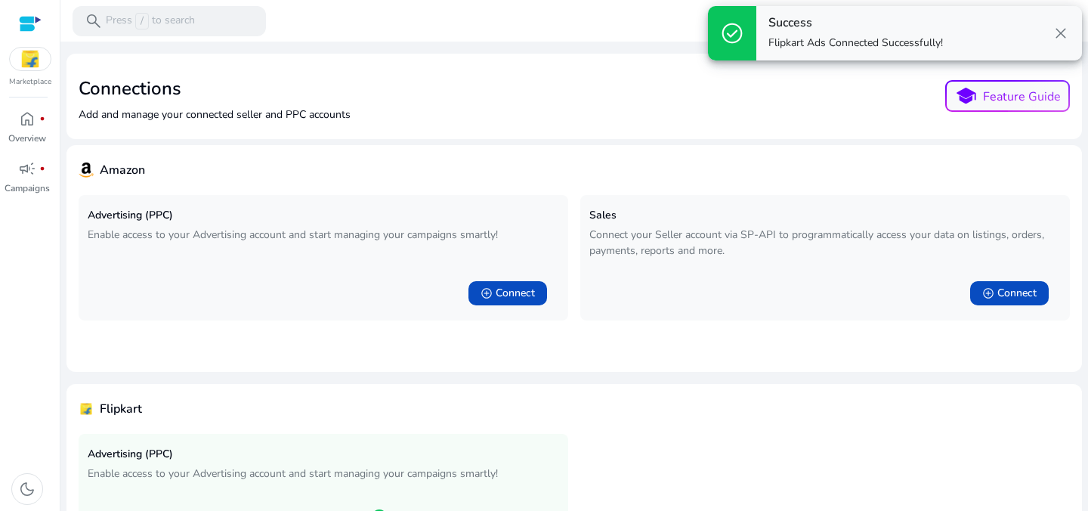
scroll to position [100, 0]
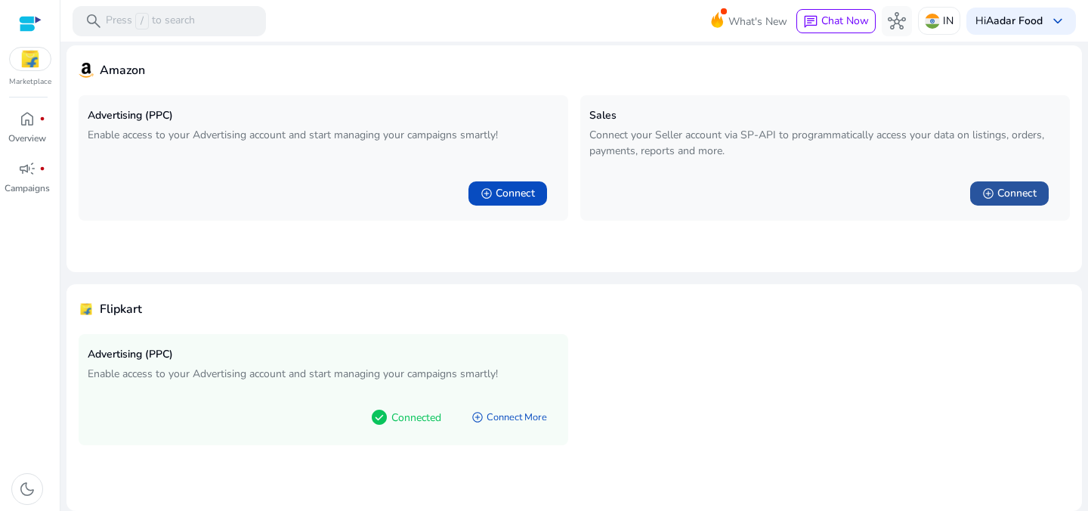
click at [982, 193] on span "add_circle" at bounding box center [988, 193] width 12 height 12
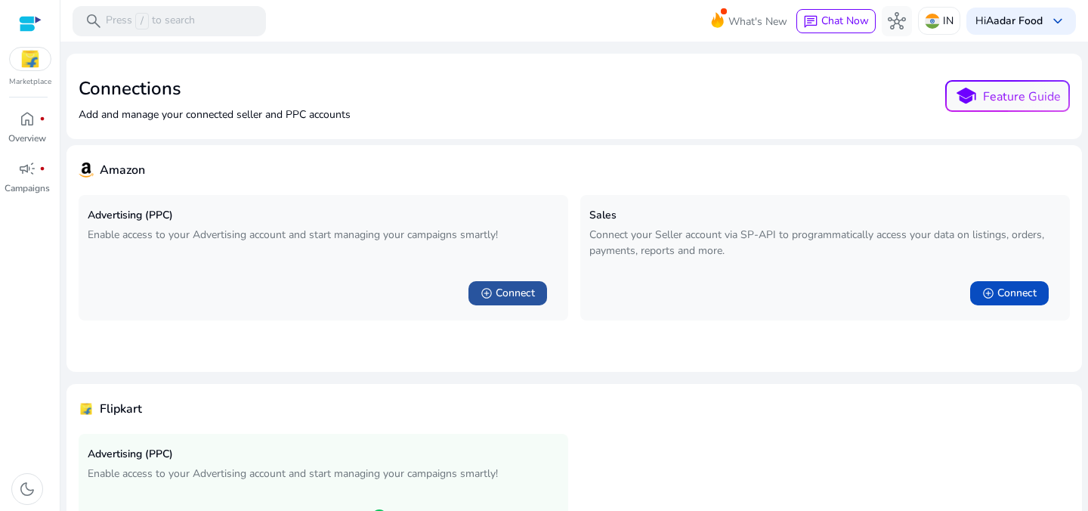
click at [506, 290] on span "Connect" at bounding box center [515, 293] width 39 height 15
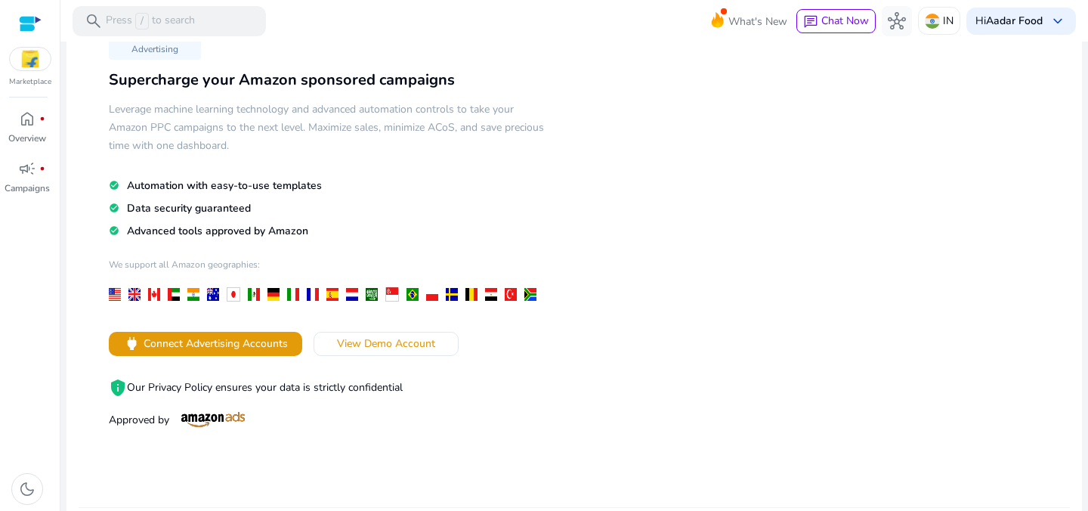
scroll to position [96, 0]
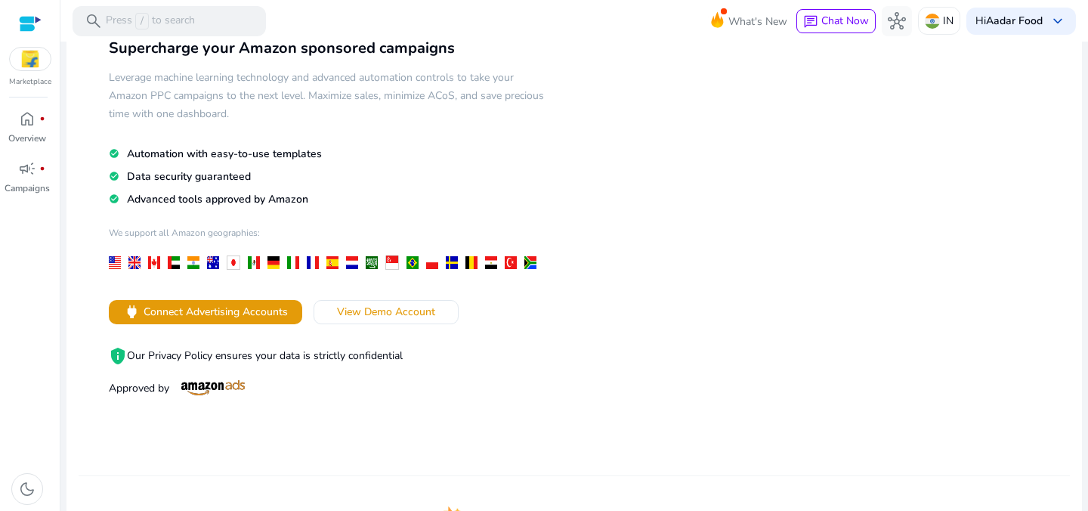
click at [212, 391] on img at bounding box center [213, 387] width 76 height 15
click at [193, 259] on div at bounding box center [193, 262] width 12 height 13
click at [194, 264] on div at bounding box center [193, 262] width 12 height 13
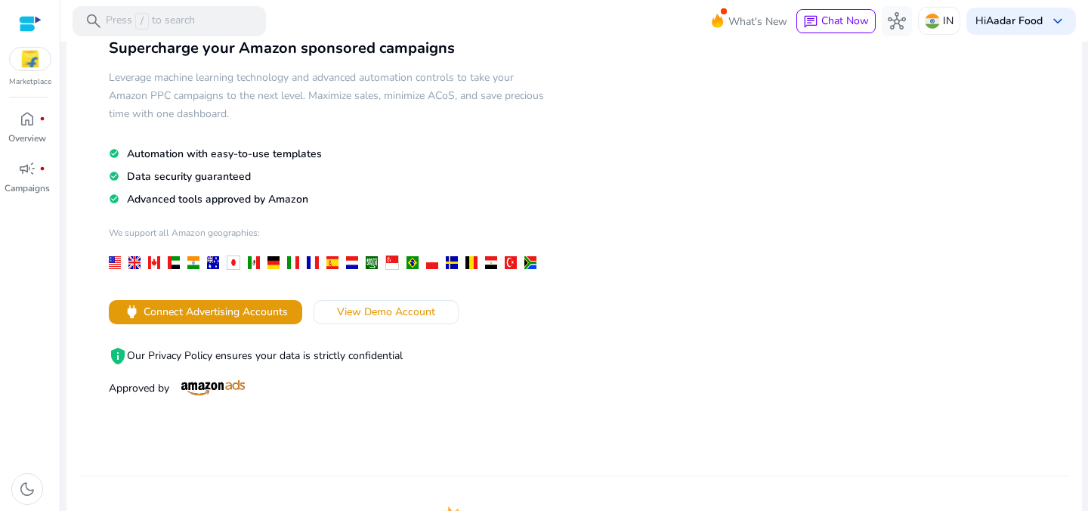
click at [194, 264] on div at bounding box center [193, 262] width 12 height 13
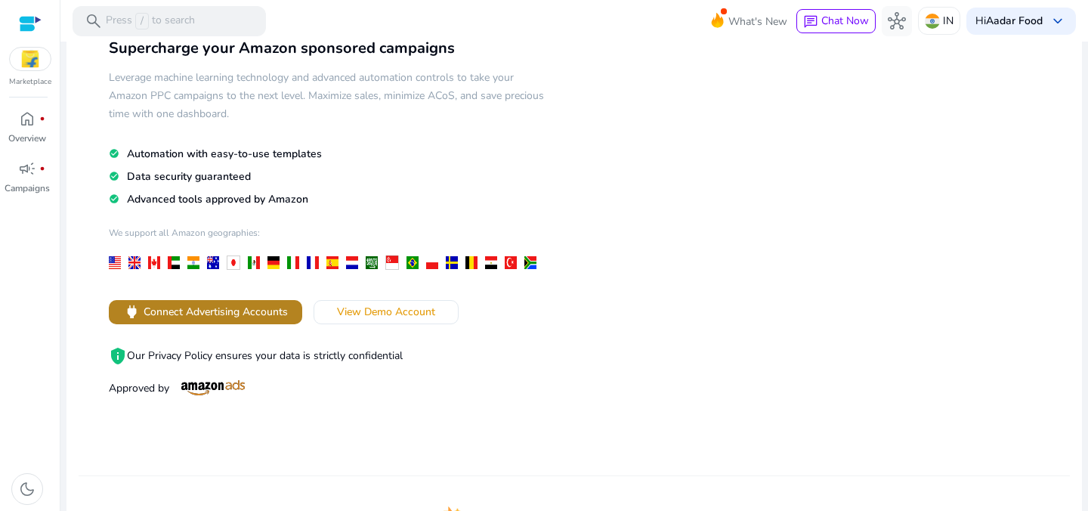
click at [283, 311] on span "Connect Advertising Accounts" at bounding box center [216, 312] width 144 height 16
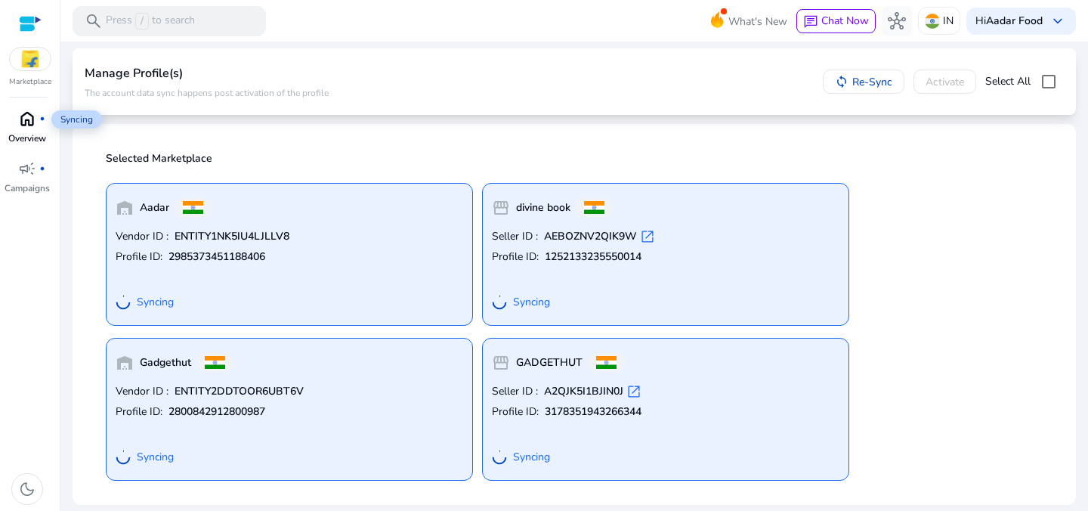
click at [29, 124] on span "home" at bounding box center [27, 119] width 18 height 18
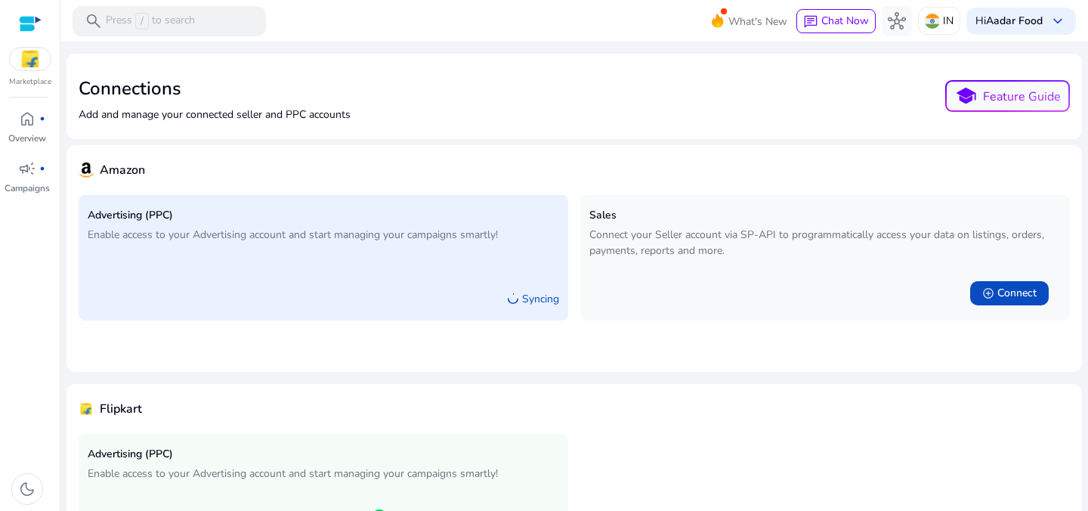
scroll to position [100, 0]
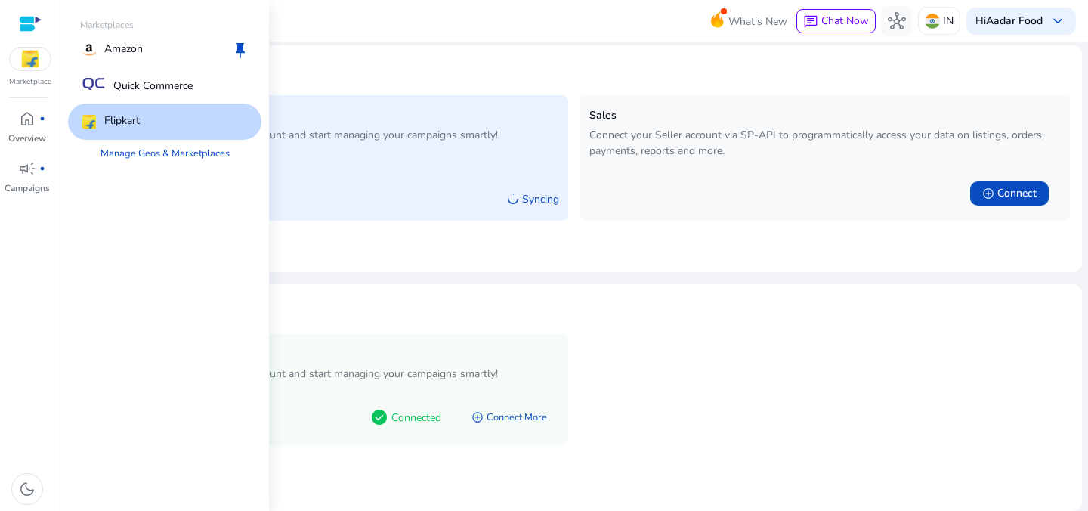
click at [32, 54] on img at bounding box center [30, 59] width 41 height 23
click at [127, 55] on p "Amazon" at bounding box center [123, 50] width 39 height 18
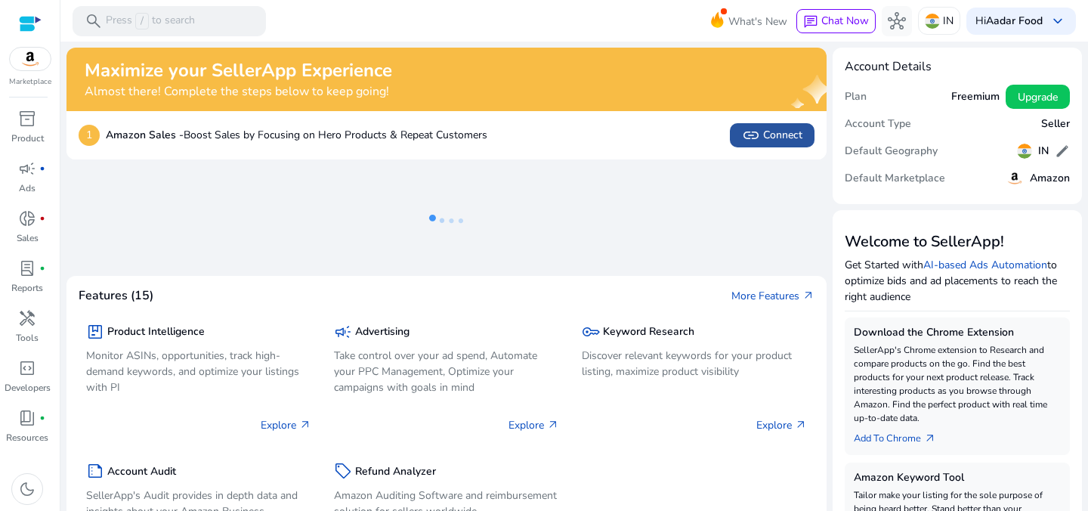
click at [753, 143] on span "link" at bounding box center [751, 135] width 18 height 18
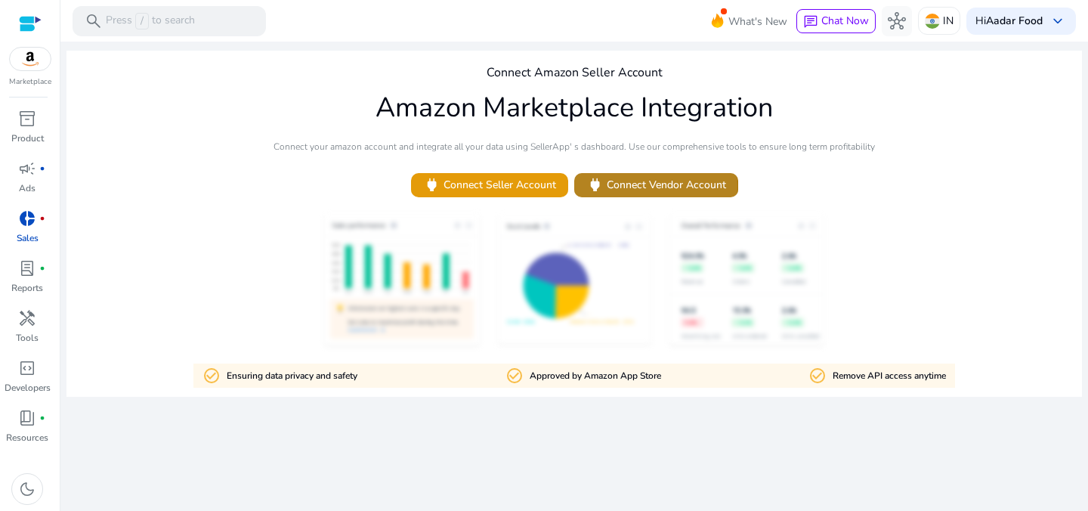
click at [637, 186] on span "power Connect Vendor Account" at bounding box center [656, 184] width 140 height 17
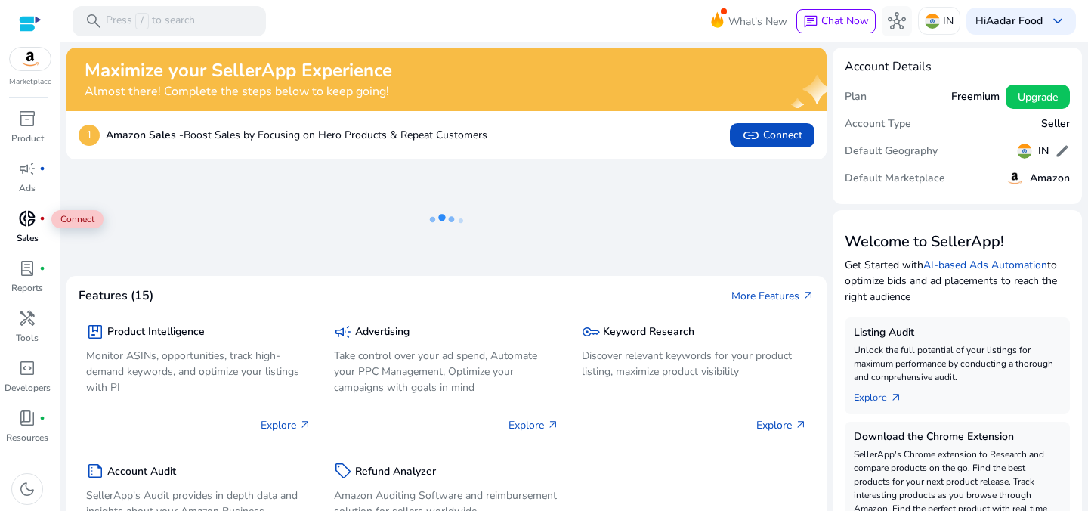
click at [22, 223] on span "donut_small" at bounding box center [27, 218] width 18 height 18
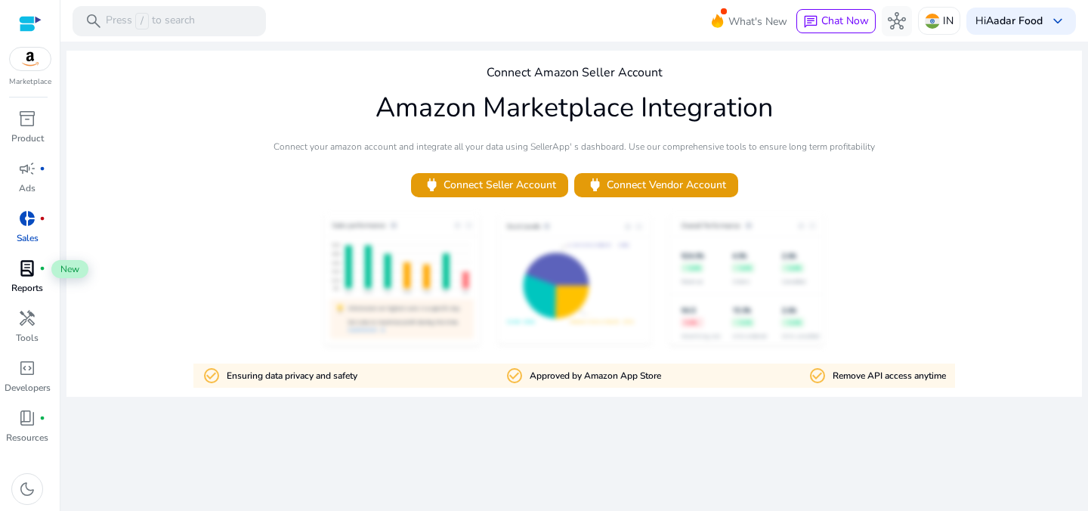
click at [27, 274] on span "lab_profile" at bounding box center [27, 268] width 18 height 18
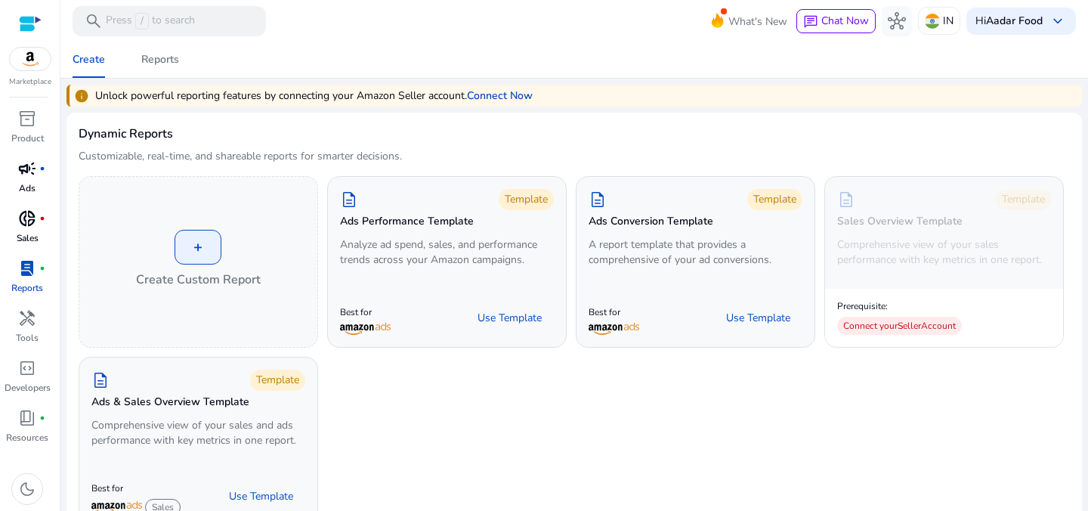
click at [27, 191] on p "Ads" at bounding box center [27, 188] width 17 height 14
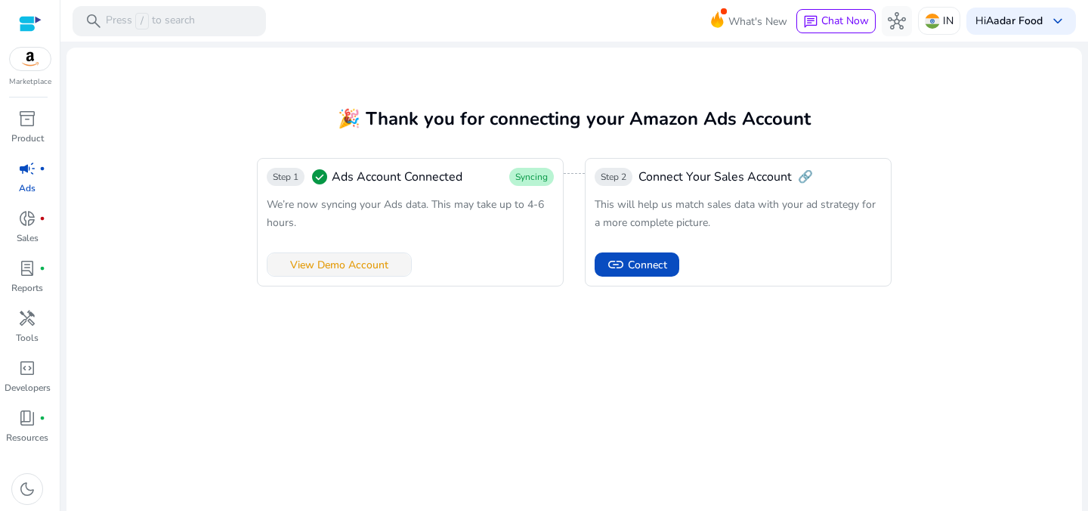
click at [377, 271] on span "View Demo Account" at bounding box center [339, 265] width 98 height 16
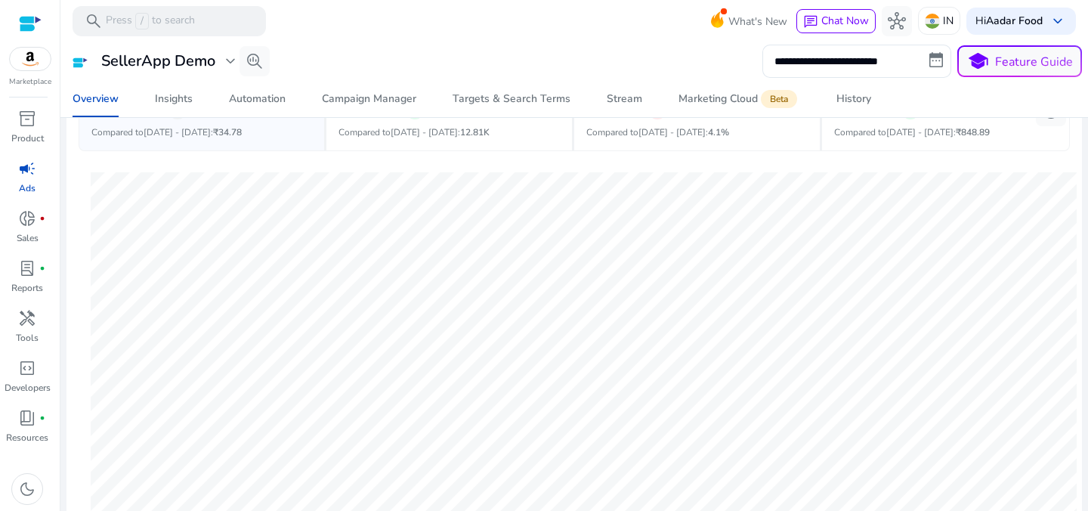
scroll to position [292, 0]
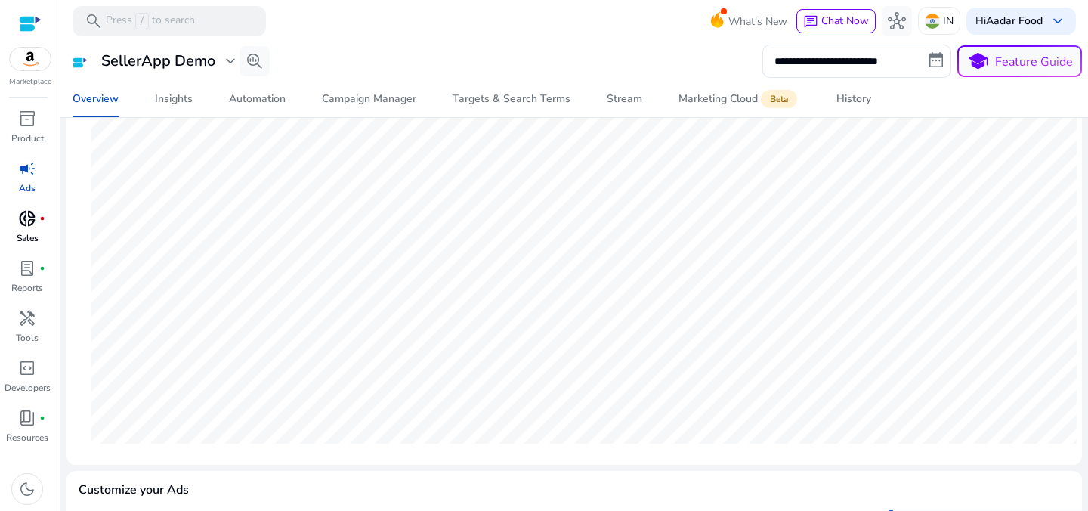
click at [23, 236] on p "Sales" at bounding box center [28, 238] width 22 height 14
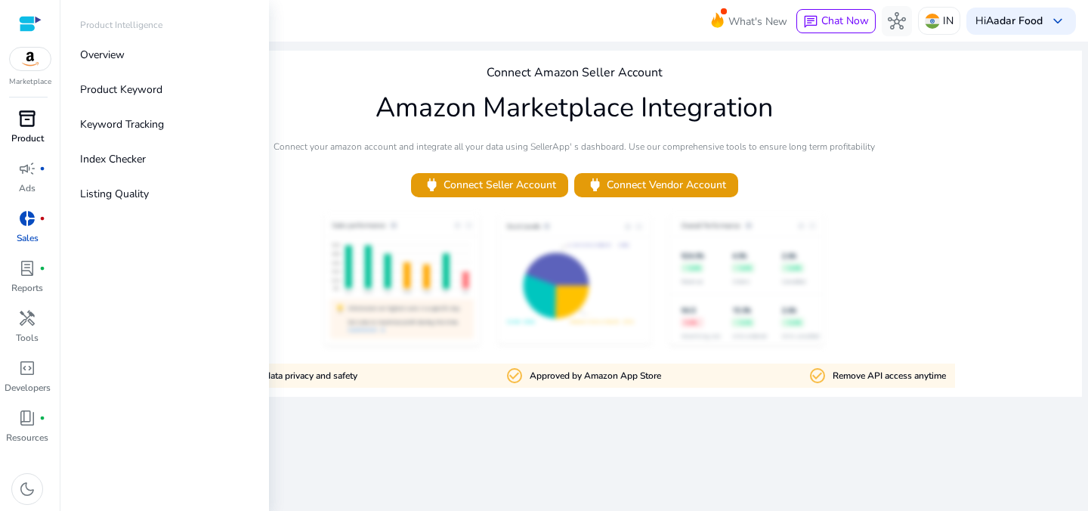
click at [24, 121] on span "inventory_2" at bounding box center [27, 119] width 18 height 18
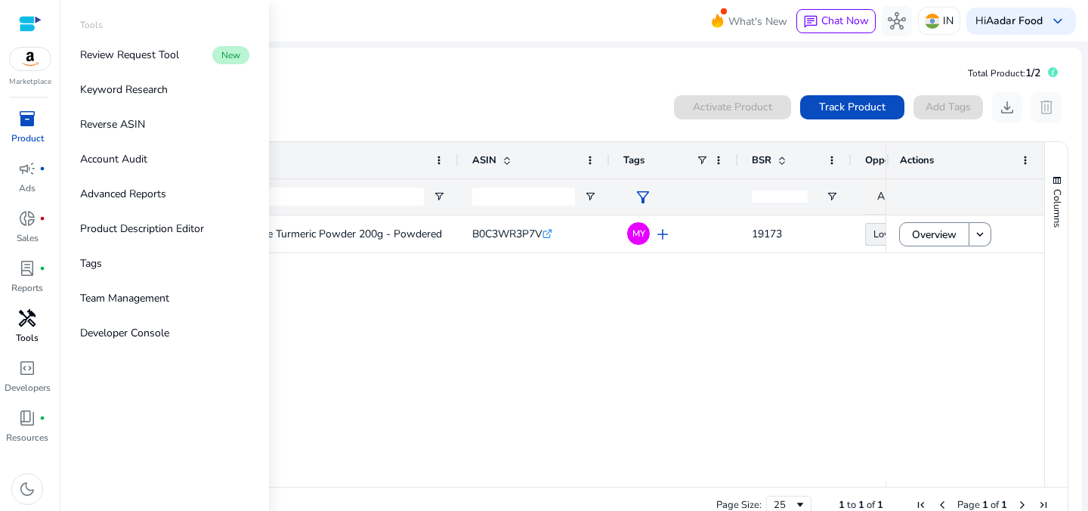
click at [26, 327] on span "handyman" at bounding box center [27, 318] width 18 height 18
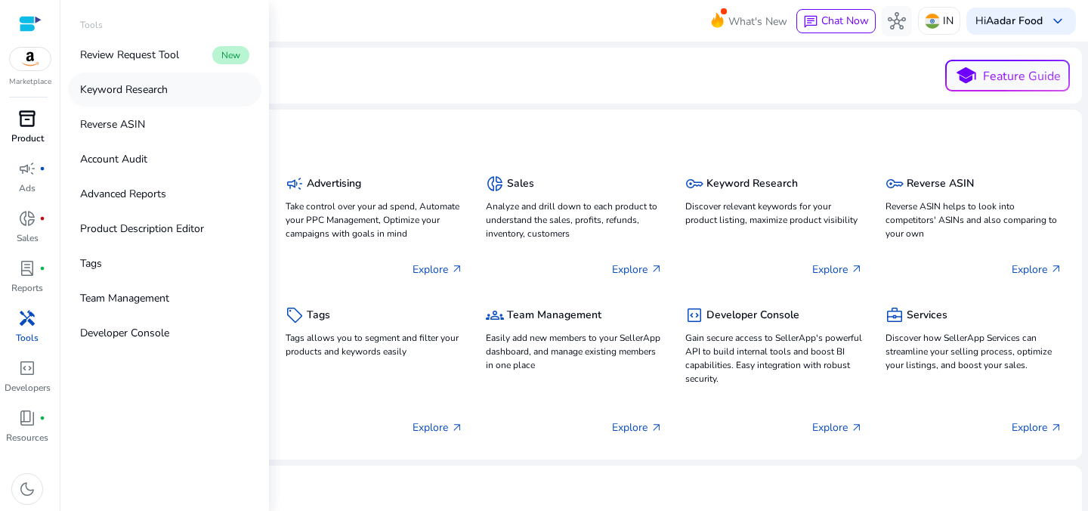
click at [112, 88] on p "Keyword Research" at bounding box center [124, 90] width 88 height 16
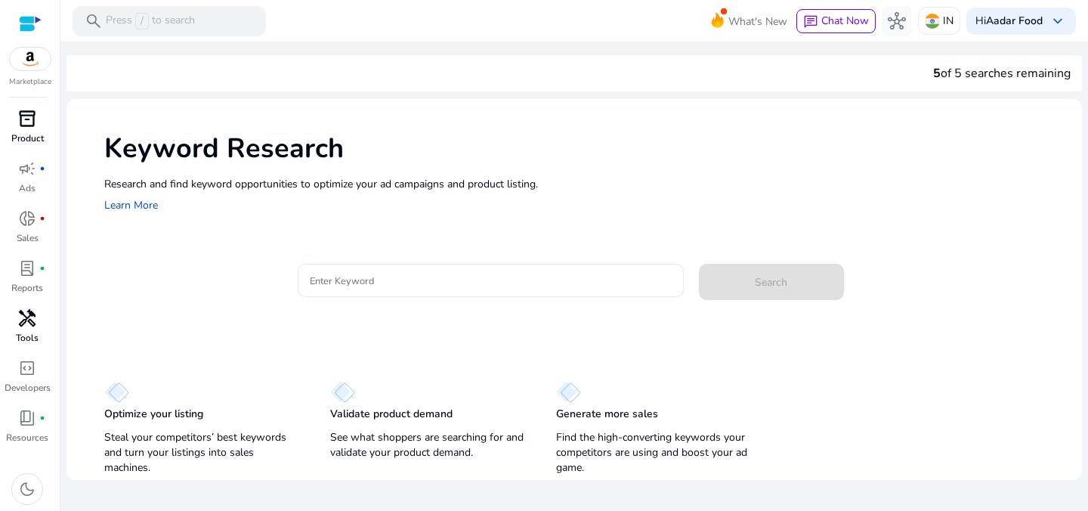
click at [429, 274] on input "Enter Keyword" at bounding box center [491, 280] width 362 height 17
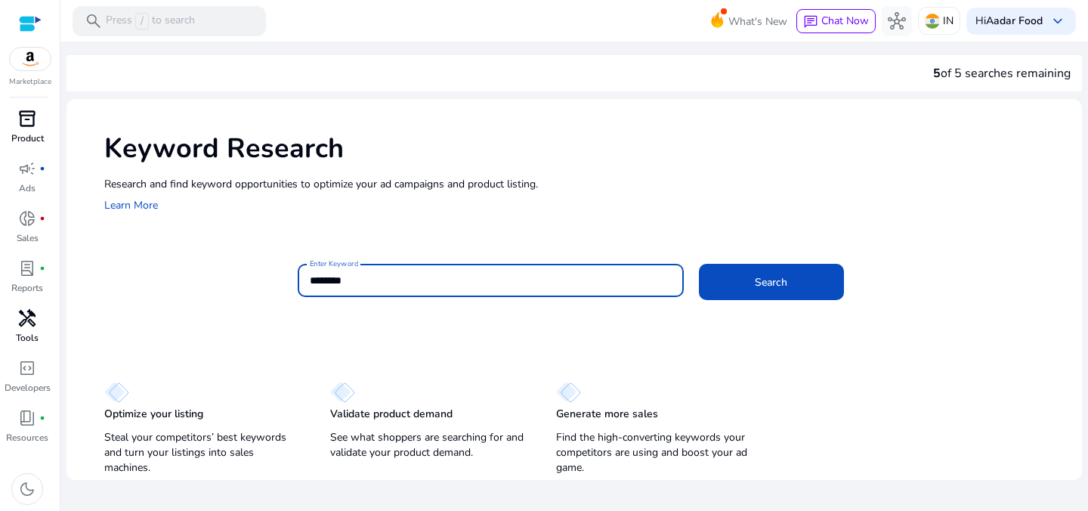
type input "********"
click at [699, 264] on button "Search" at bounding box center [771, 282] width 145 height 36
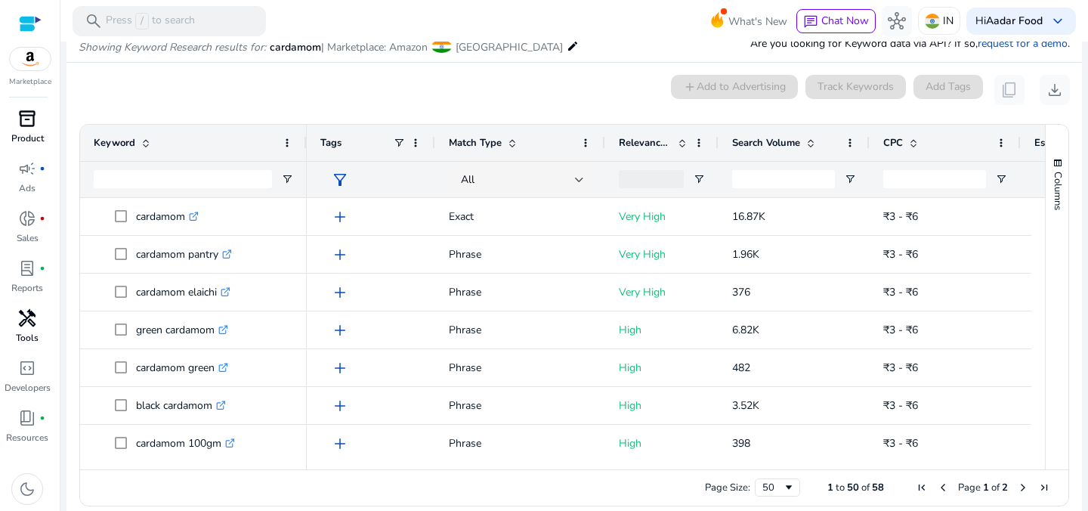
click at [811, 144] on span at bounding box center [811, 143] width 12 height 12
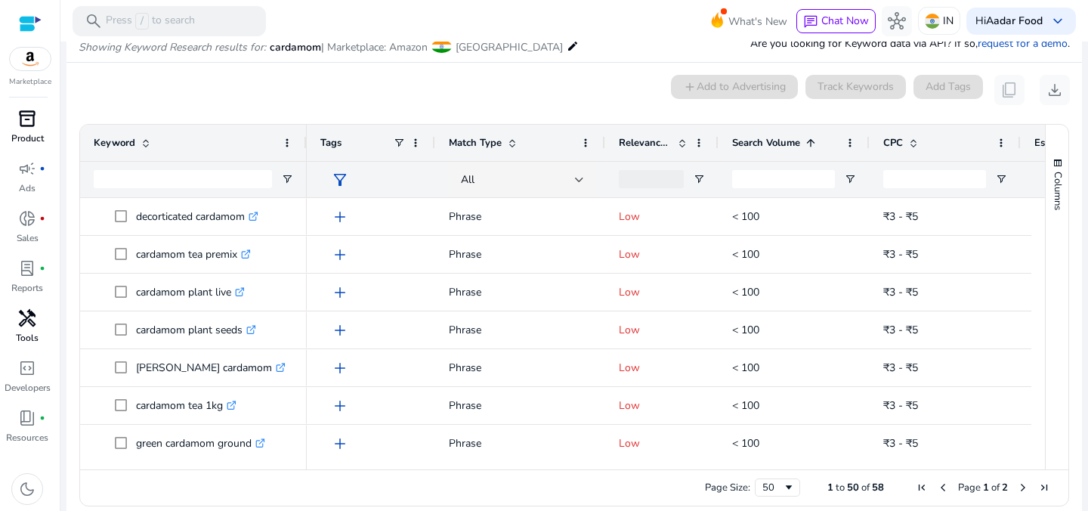
click at [811, 144] on span at bounding box center [811, 143] width 12 height 12
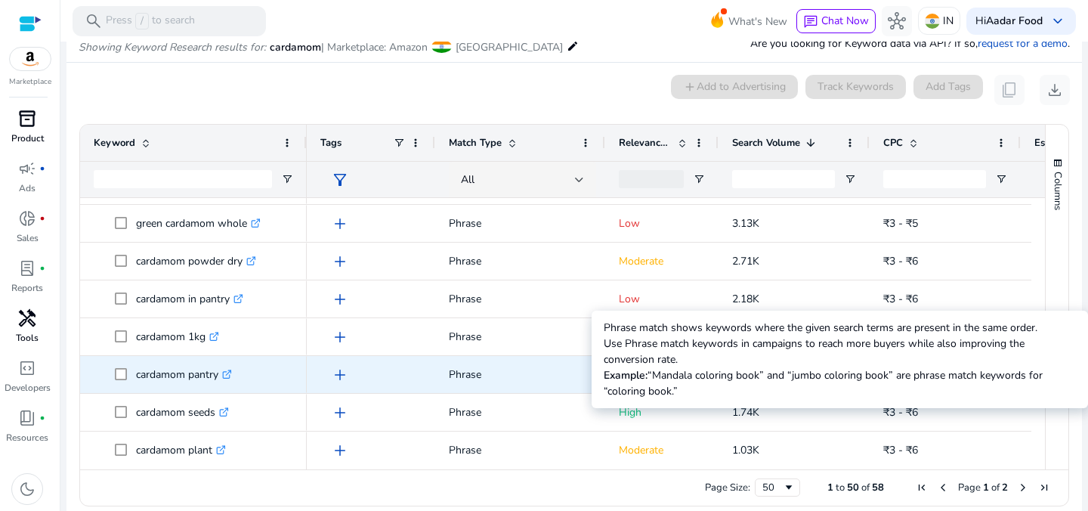
scroll to position [219, 0]
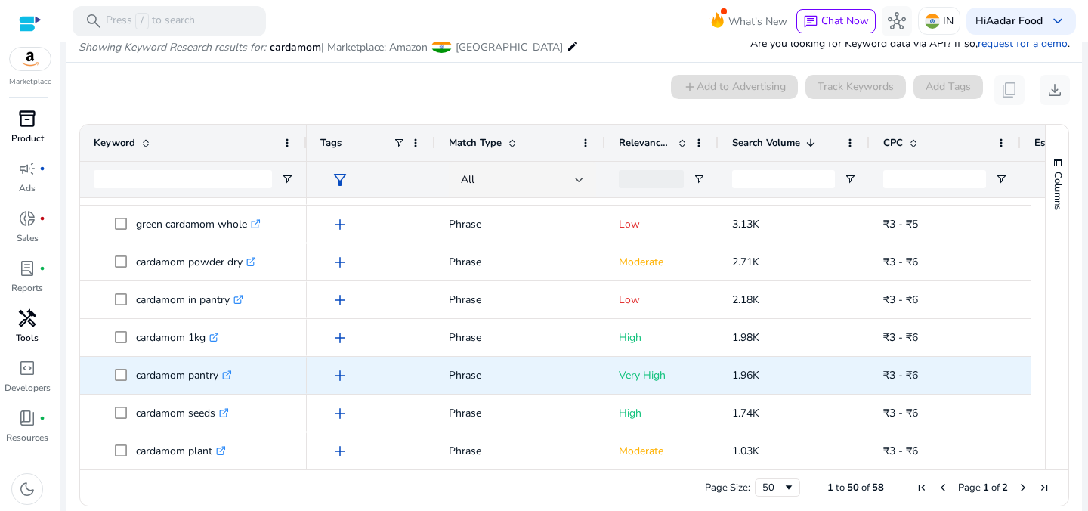
click at [230, 374] on icon ".st0{fill:#2c8af8}" at bounding box center [227, 375] width 10 height 10
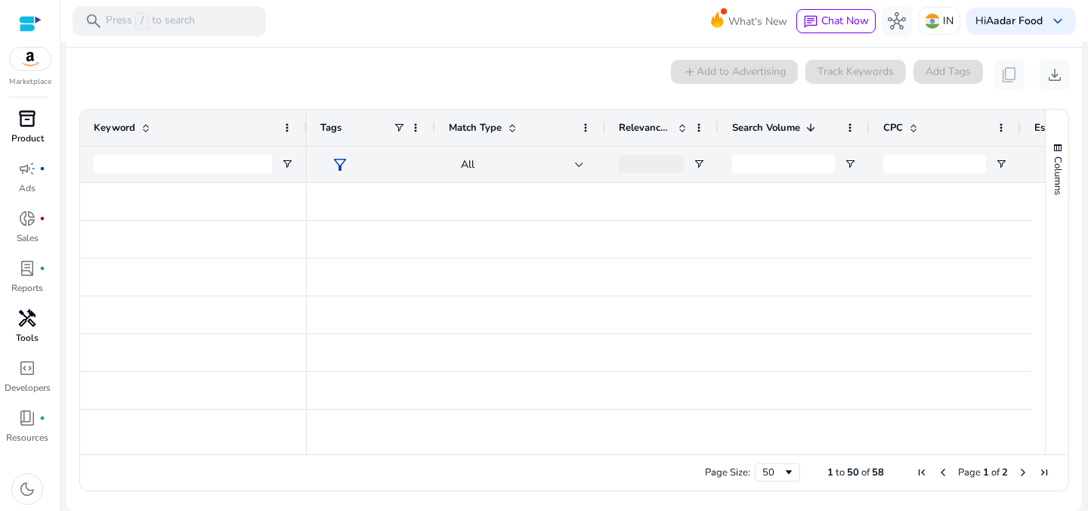
scroll to position [0, 0]
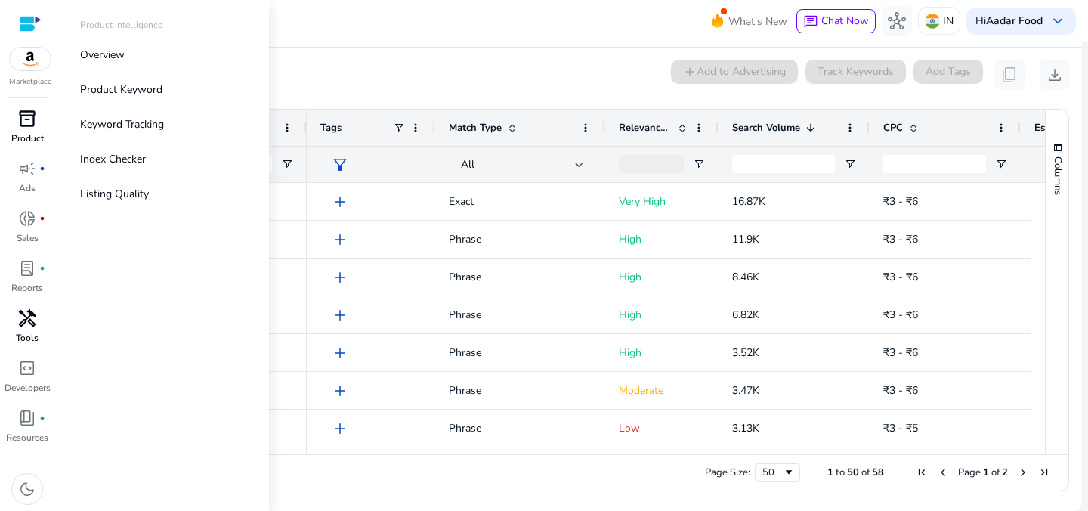
click at [36, 118] on span "inventory_2" at bounding box center [27, 119] width 18 height 18
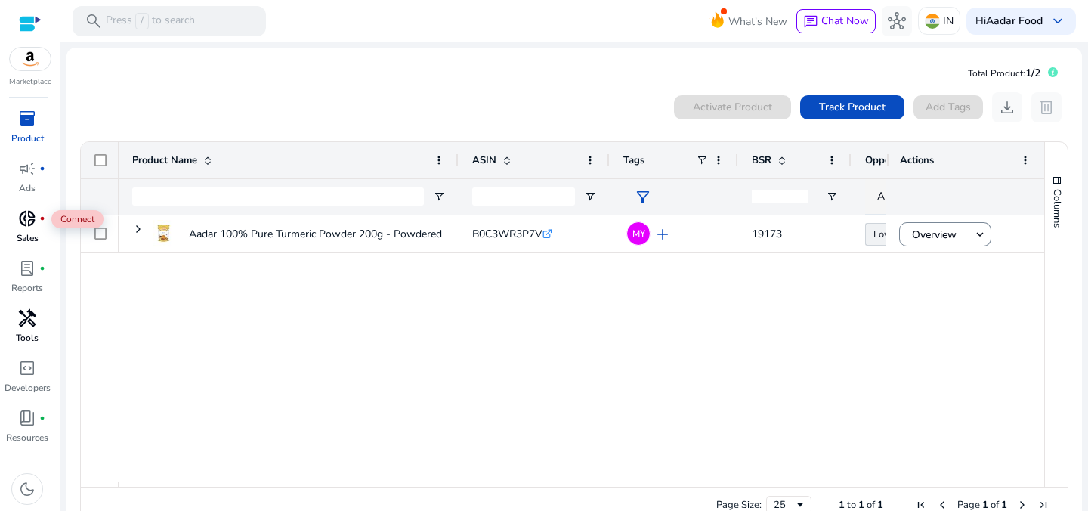
click at [30, 227] on span "donut_small" at bounding box center [27, 218] width 18 height 18
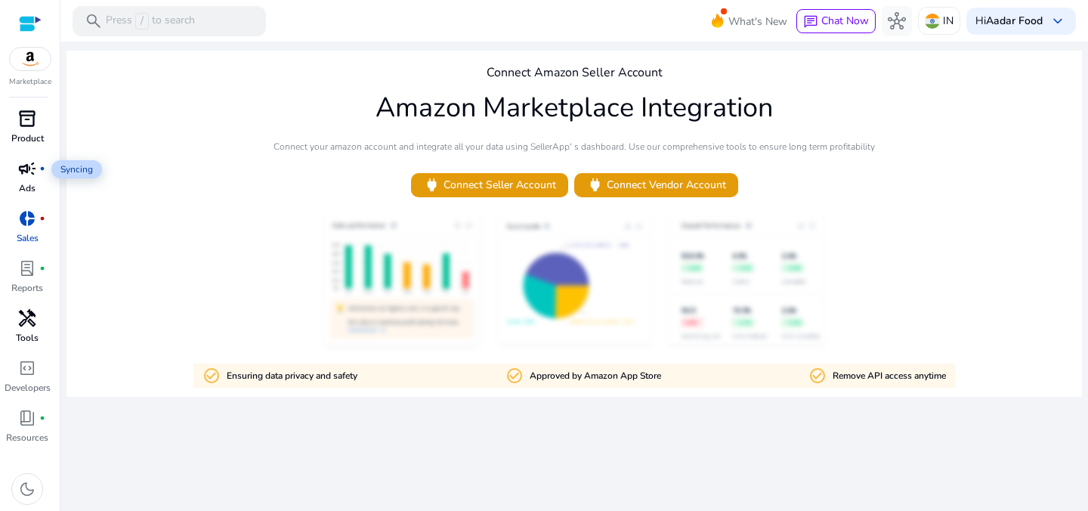
click at [25, 175] on span "campaign" at bounding box center [27, 168] width 18 height 18
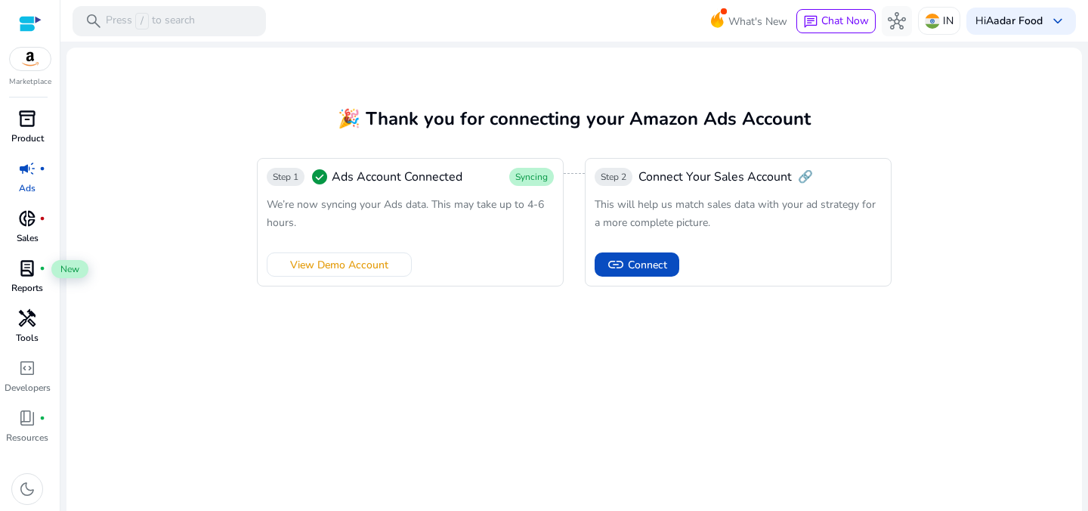
click at [26, 271] on span "lab_profile" at bounding box center [27, 268] width 18 height 18
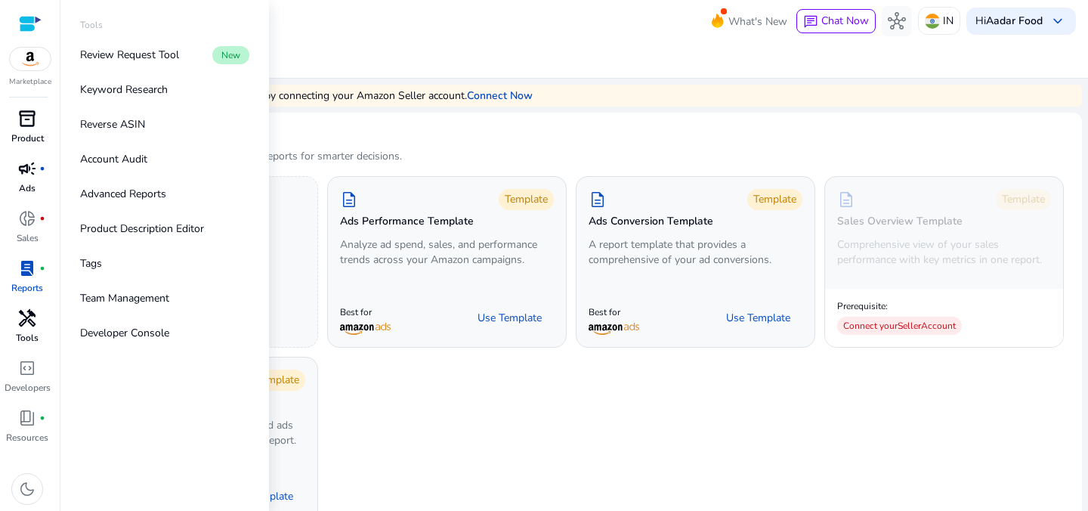
click at [19, 331] on p "Tools" at bounding box center [27, 338] width 23 height 14
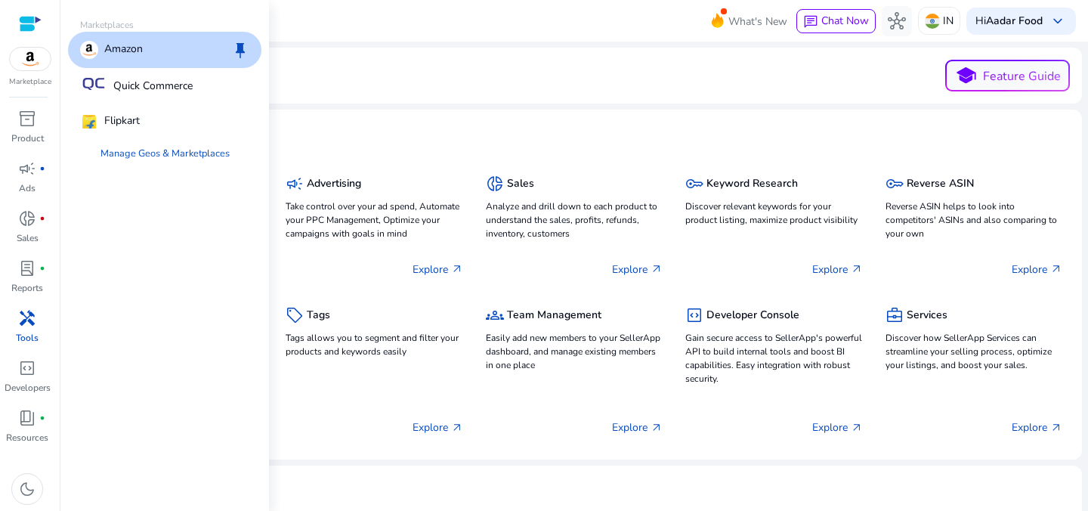
click at [16, 59] on img at bounding box center [30, 59] width 41 height 23
click at [118, 114] on p "Flipkart" at bounding box center [122, 122] width 36 height 18
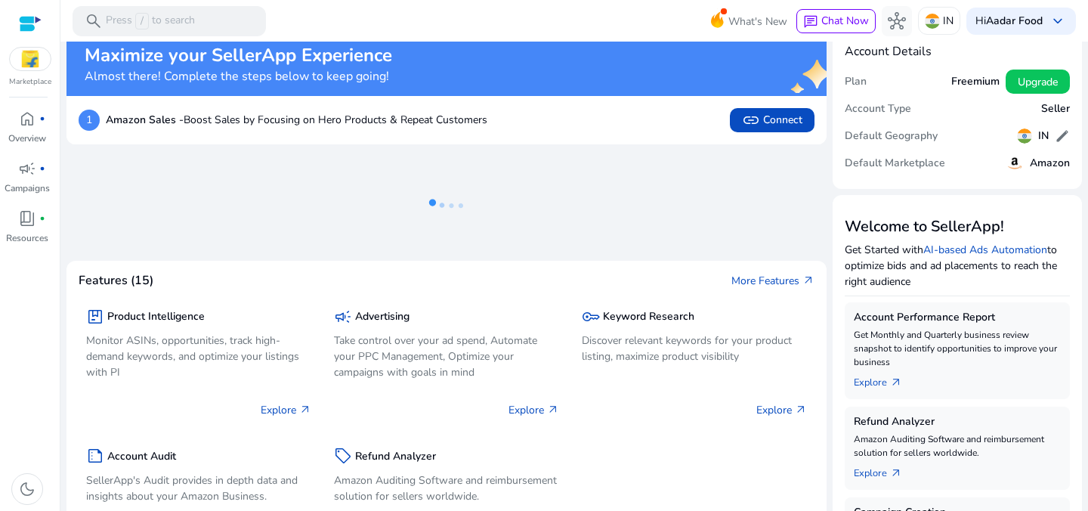
scroll to position [11, 0]
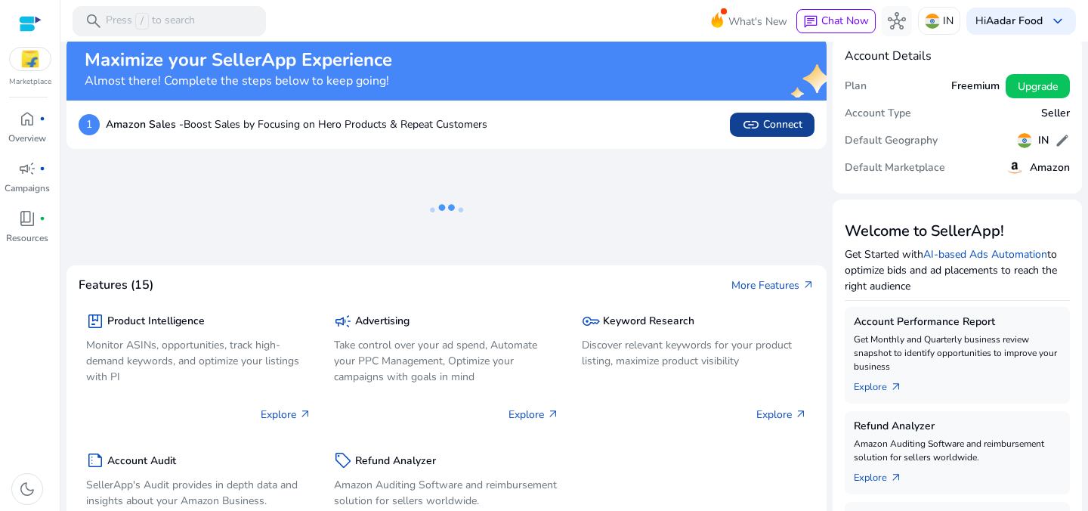
click at [747, 125] on span "link" at bounding box center [751, 125] width 18 height 18
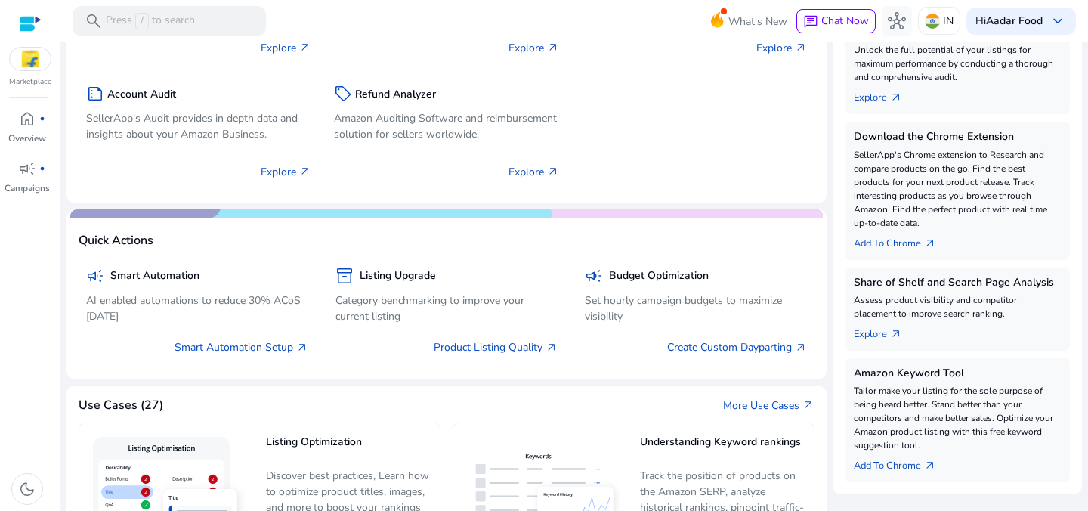
scroll to position [379, 0]
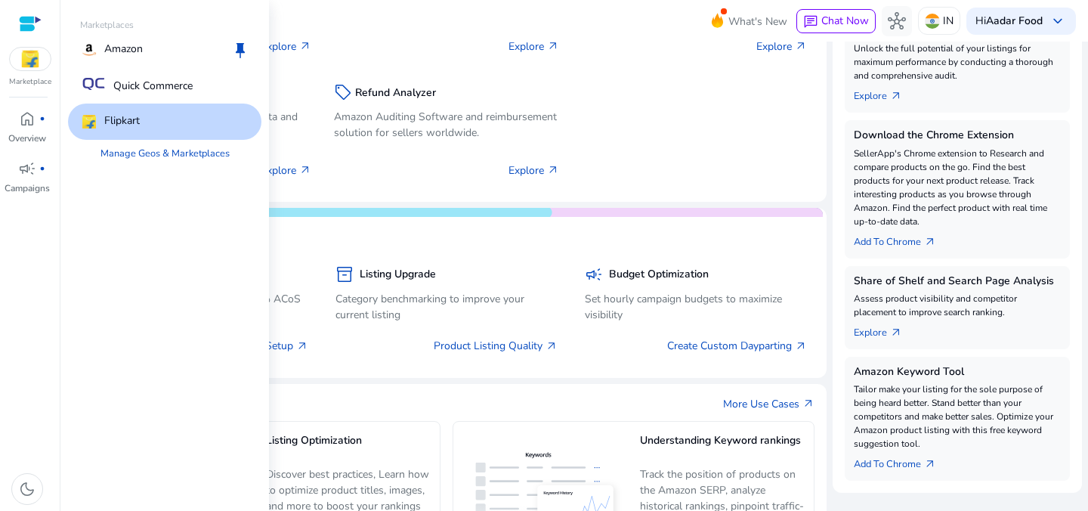
click at [17, 60] on img at bounding box center [30, 59] width 41 height 23
click at [138, 153] on link "Manage Geos & Marketplaces" at bounding box center [164, 153] width 153 height 27
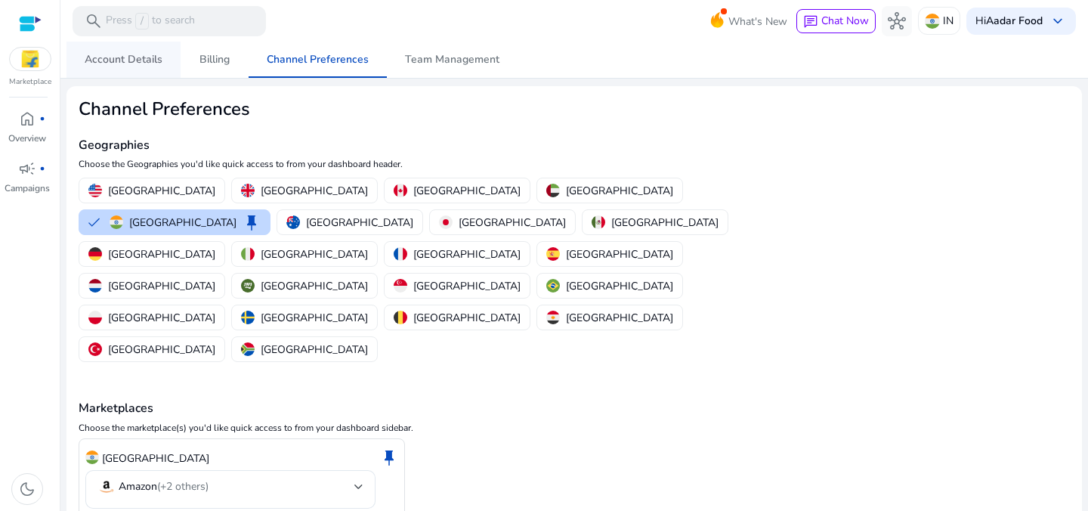
click at [124, 65] on span "Account Details" at bounding box center [124, 59] width 78 height 11
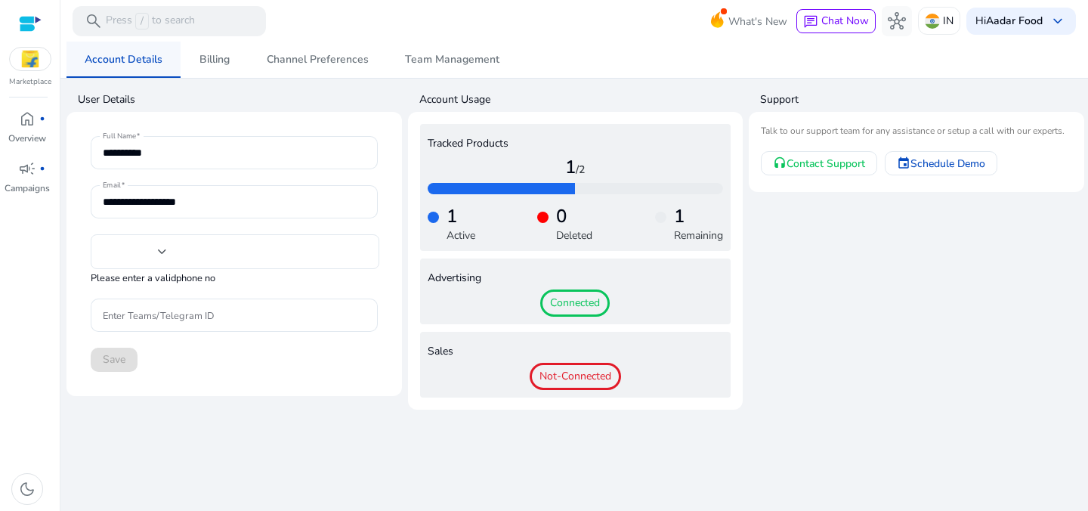
type input "***"
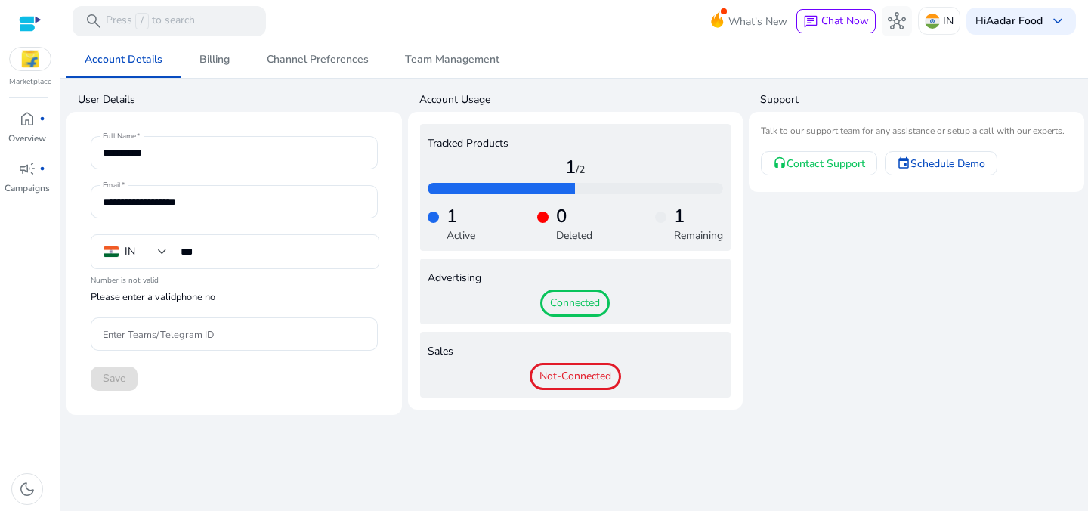
click at [600, 378] on span "Not-Connected" at bounding box center [575, 376] width 91 height 27
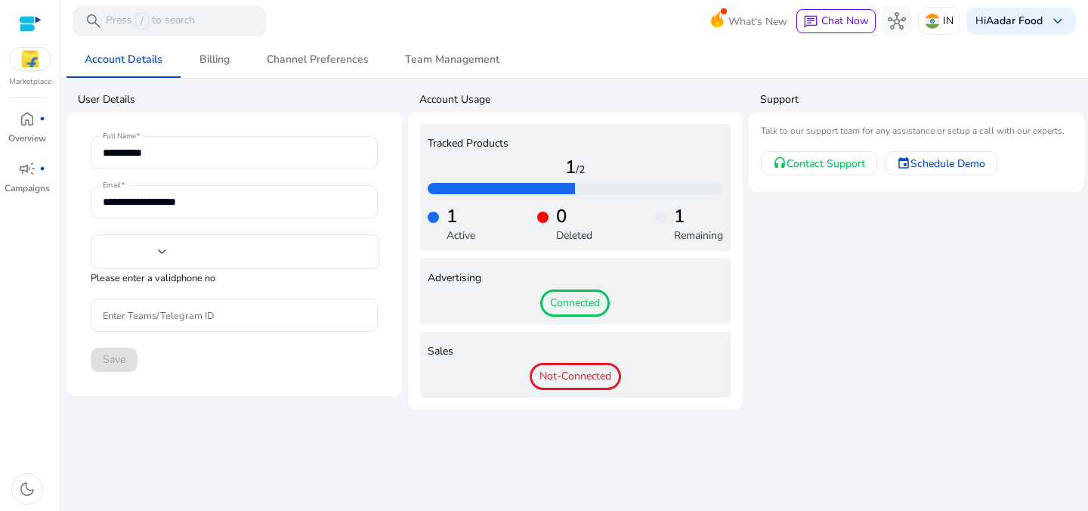
type input "***"
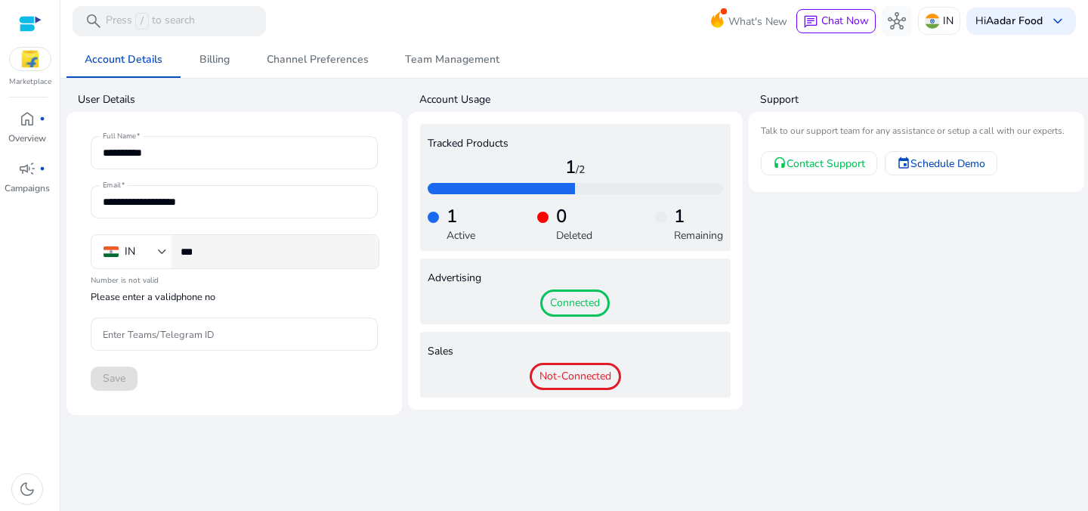
click at [281, 258] on input "***" at bounding box center [274, 251] width 186 height 17
click at [573, 375] on span "Not-Connected" at bounding box center [575, 376] width 91 height 27
